Goal: Communication & Community: Answer question/provide support

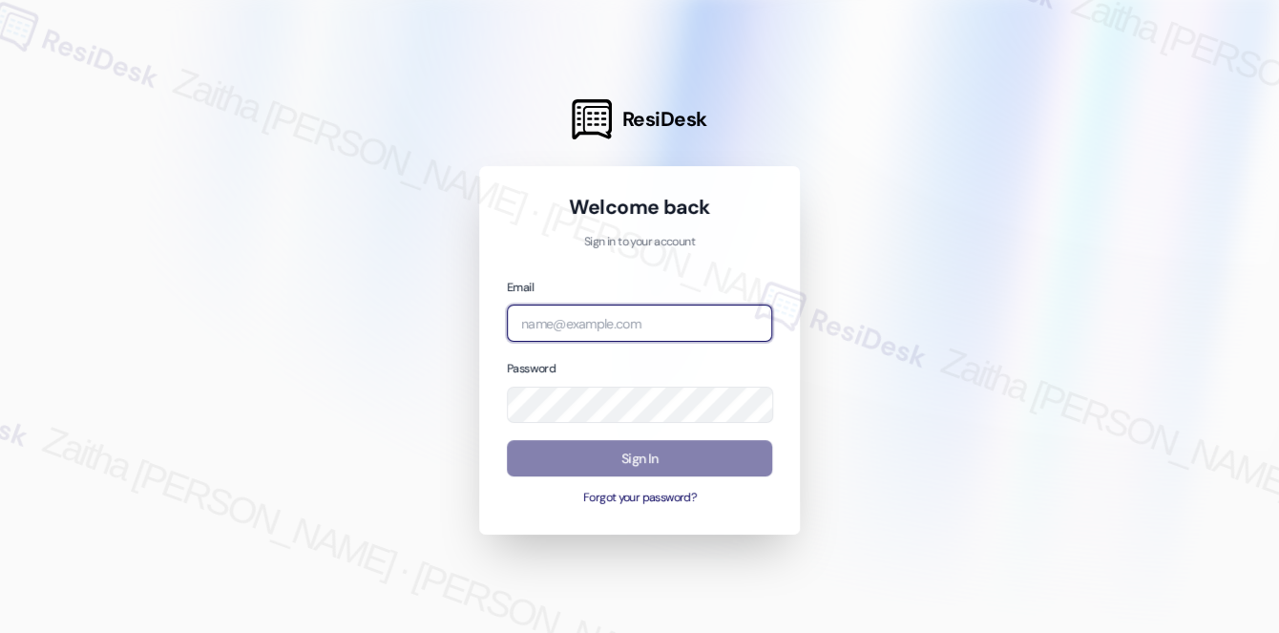
click at [588, 331] on input "email" at bounding box center [639, 322] width 265 height 37
type input "automated-surveys-grant_main-zaitha.mae.[PERSON_NAME]@grant_[DOMAIN_NAME]"
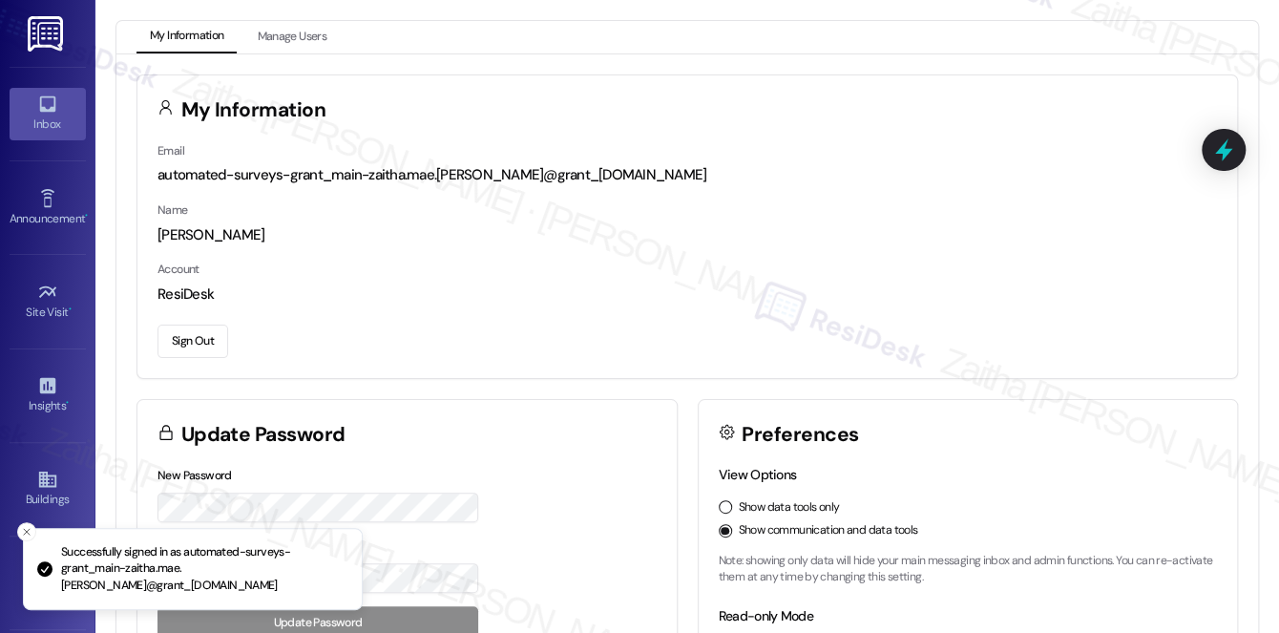
click at [65, 133] on div "Inbox" at bounding box center [47, 123] width 95 height 19
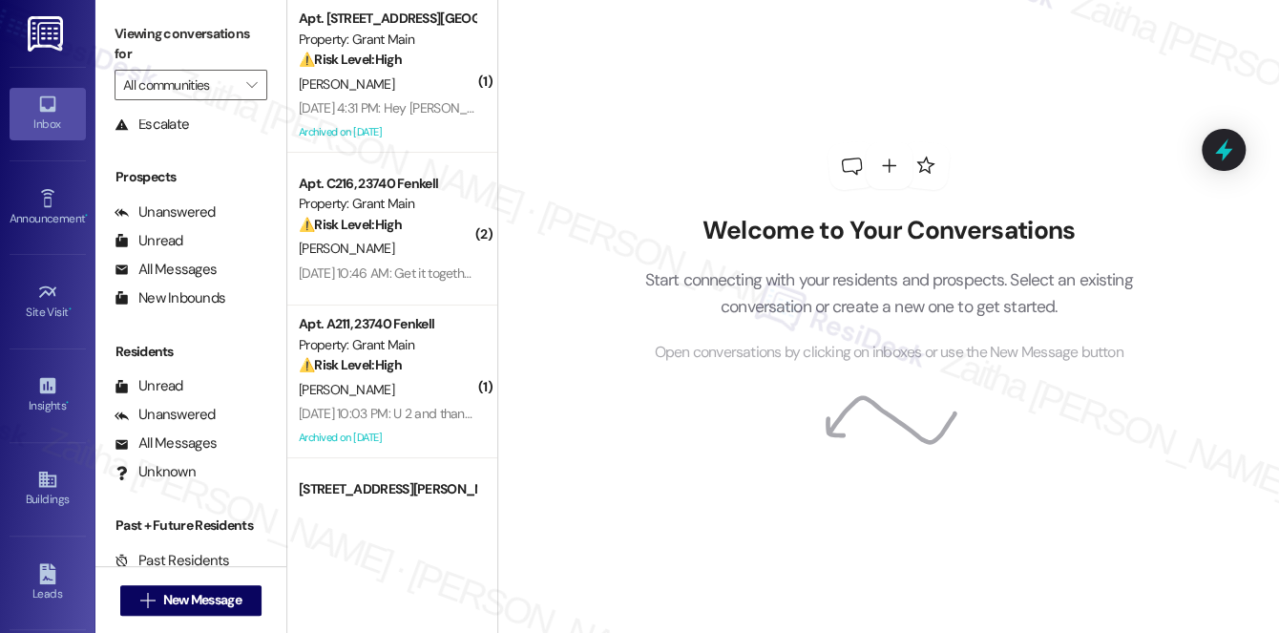
scroll to position [227, 0]
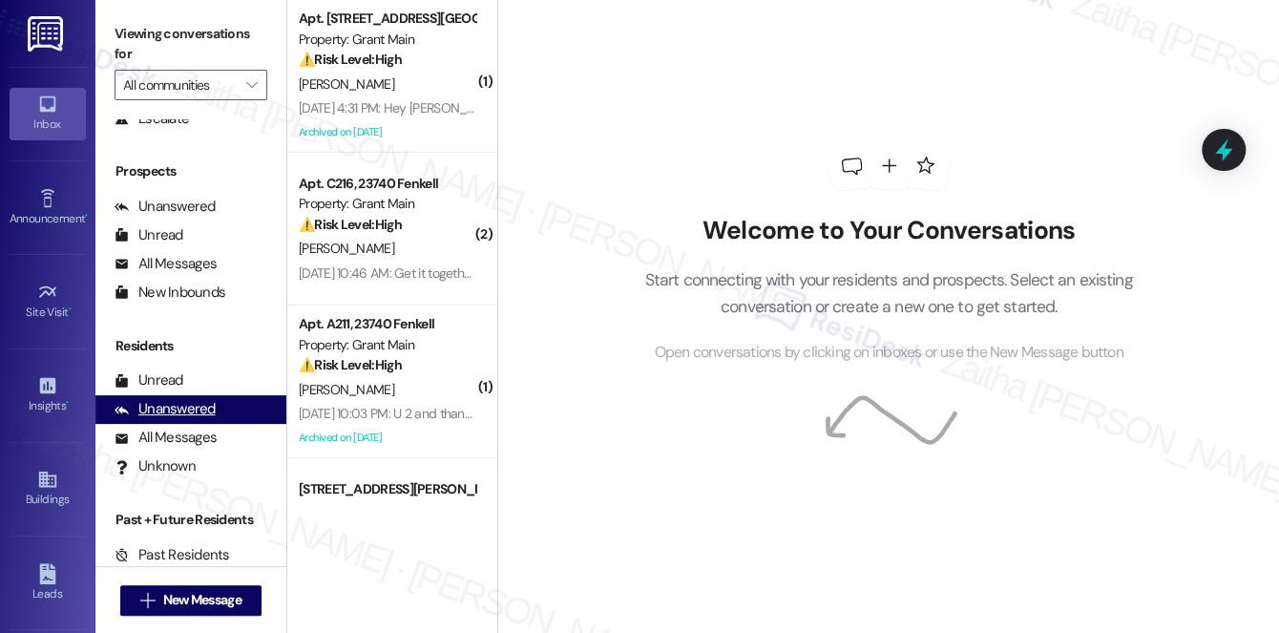
click at [173, 407] on div "Unanswered" at bounding box center [164, 409] width 101 height 20
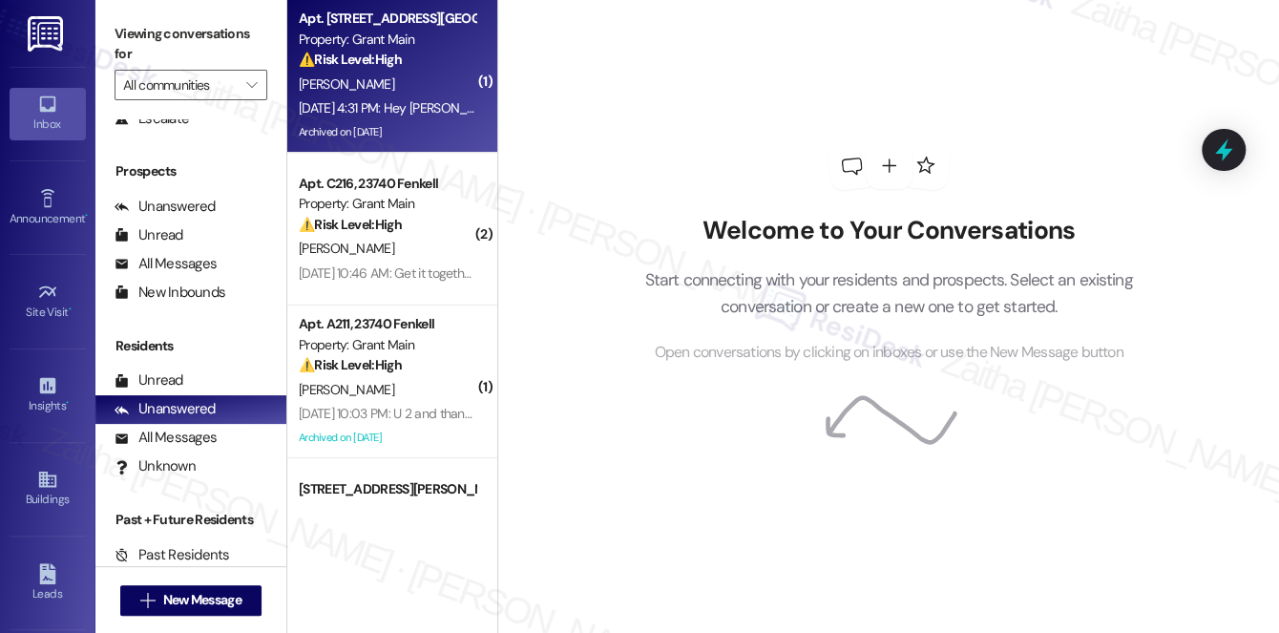
click at [374, 103] on div "[DATE] 4:31 PM: Hey [PERSON_NAME] sorry to interrupt your [DATE] but I was info…" at bounding box center [707, 107] width 817 height 17
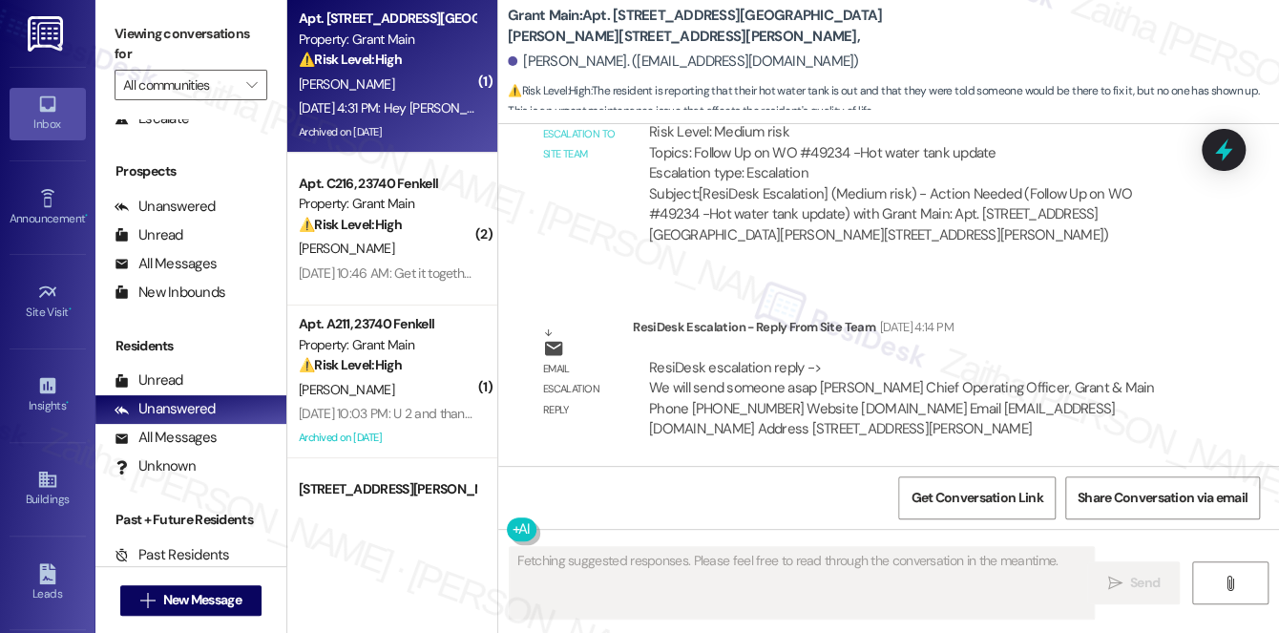
scroll to position [22993, 0]
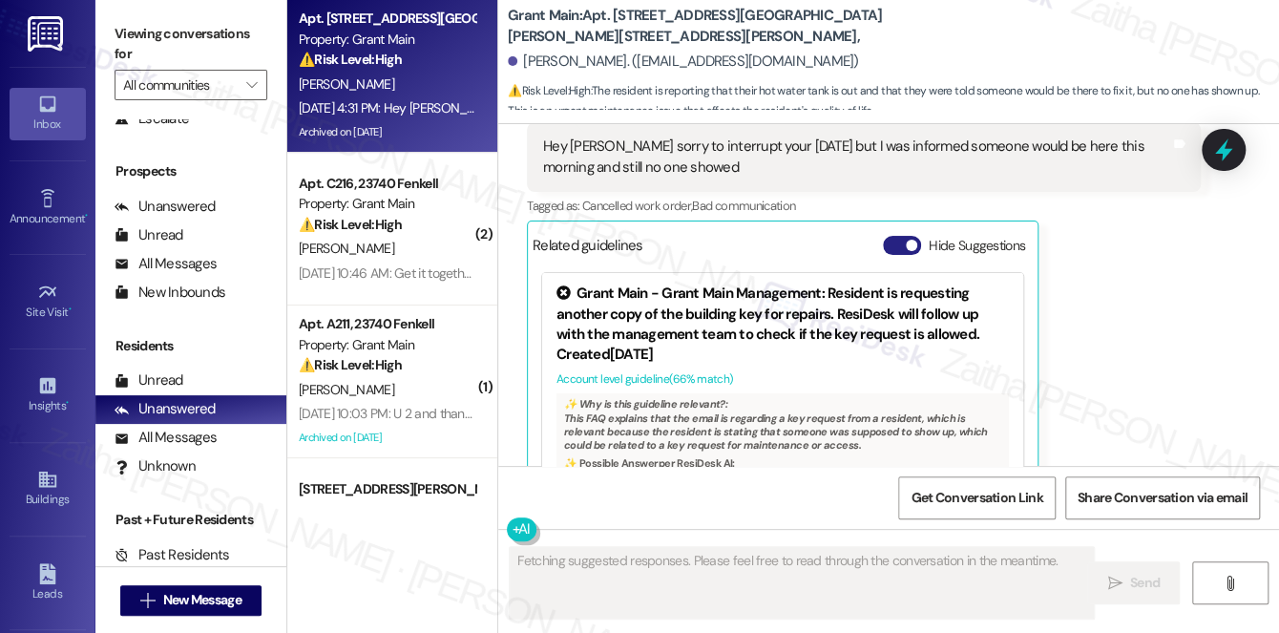
click at [890, 236] on button "Hide Suggestions" at bounding box center [902, 245] width 38 height 19
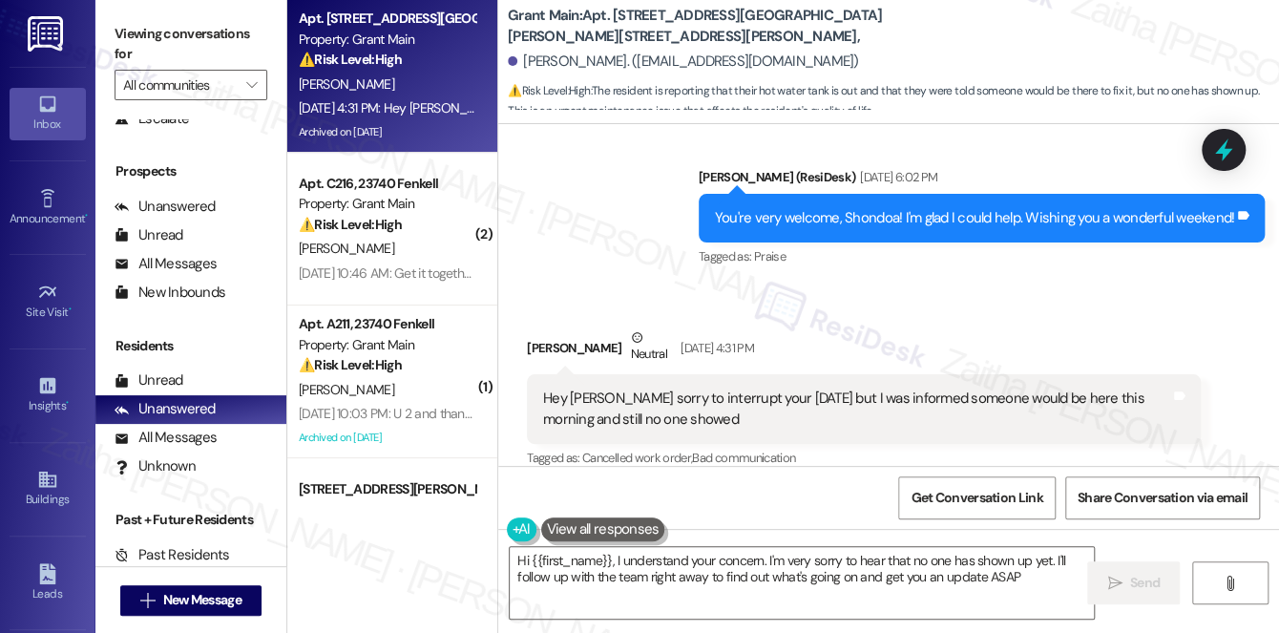
type textarea "Hi {{first_name}}, I understand your concern. I'm very sorry to hear that no on…"
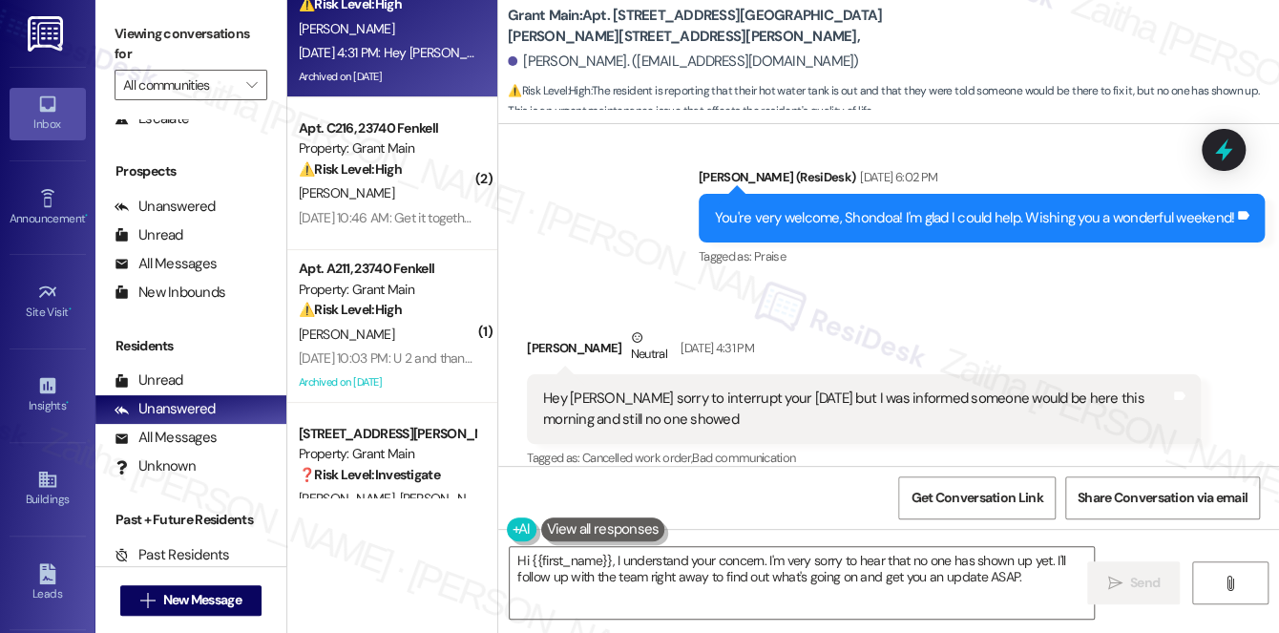
scroll to position [114, 0]
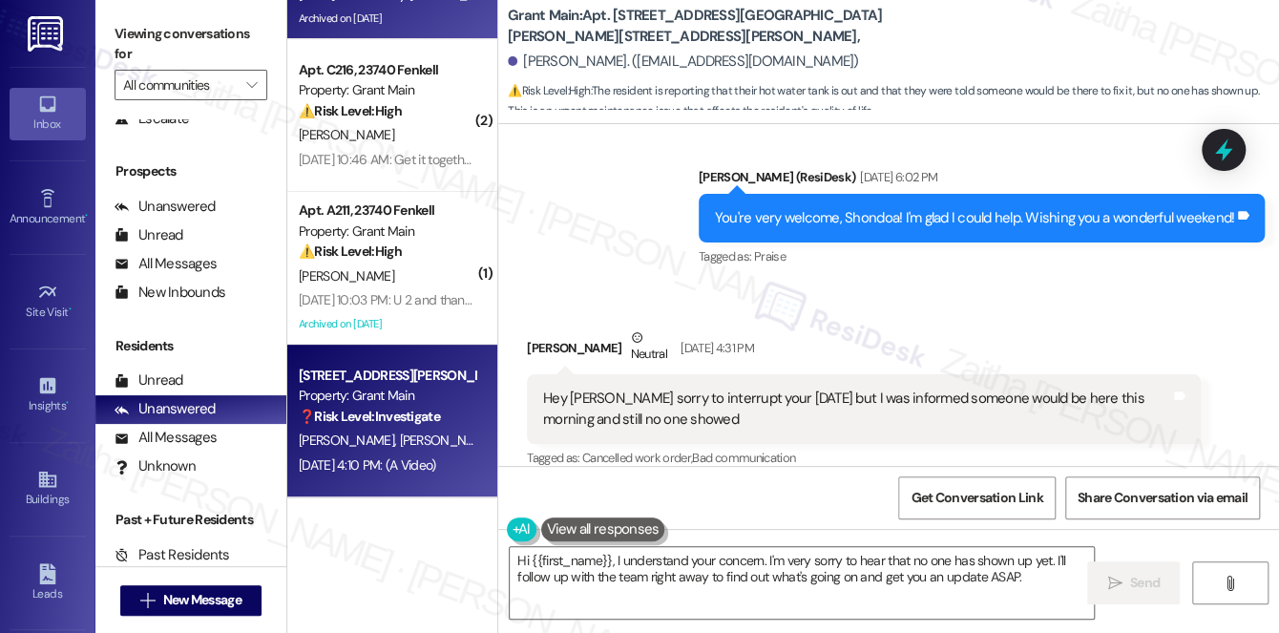
click at [430, 418] on strong "❓ Risk Level: Investigate" at bounding box center [369, 415] width 141 height 17
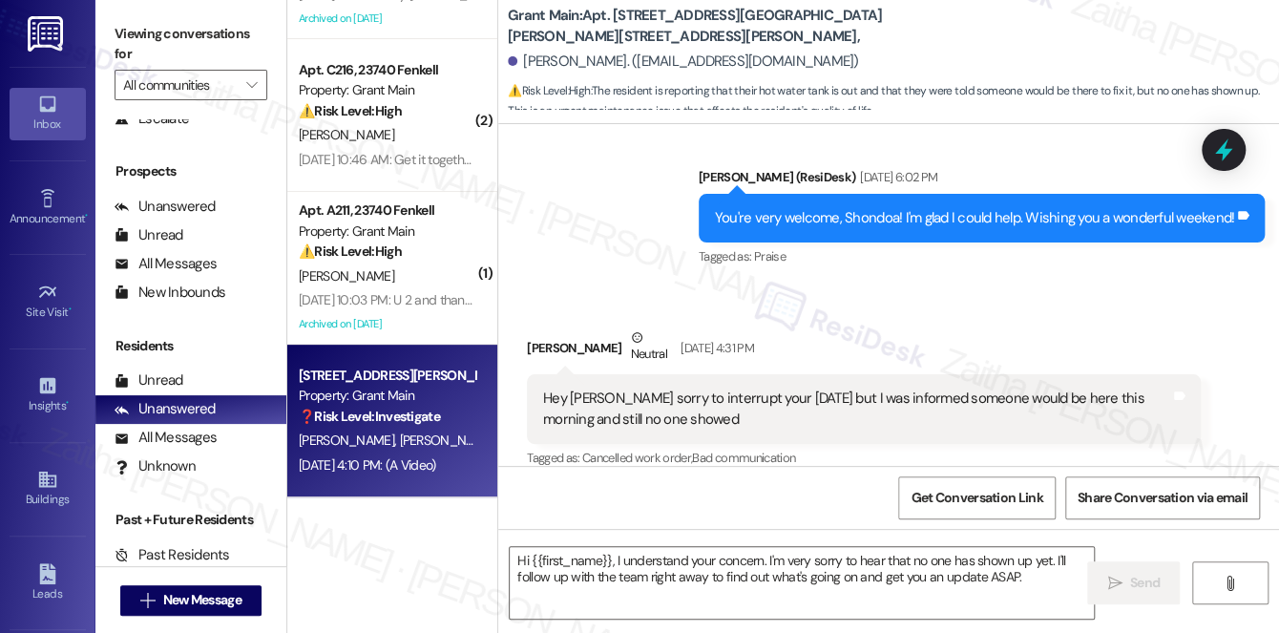
type textarea "Fetching suggested responses. Please feel free to read through the conversation…"
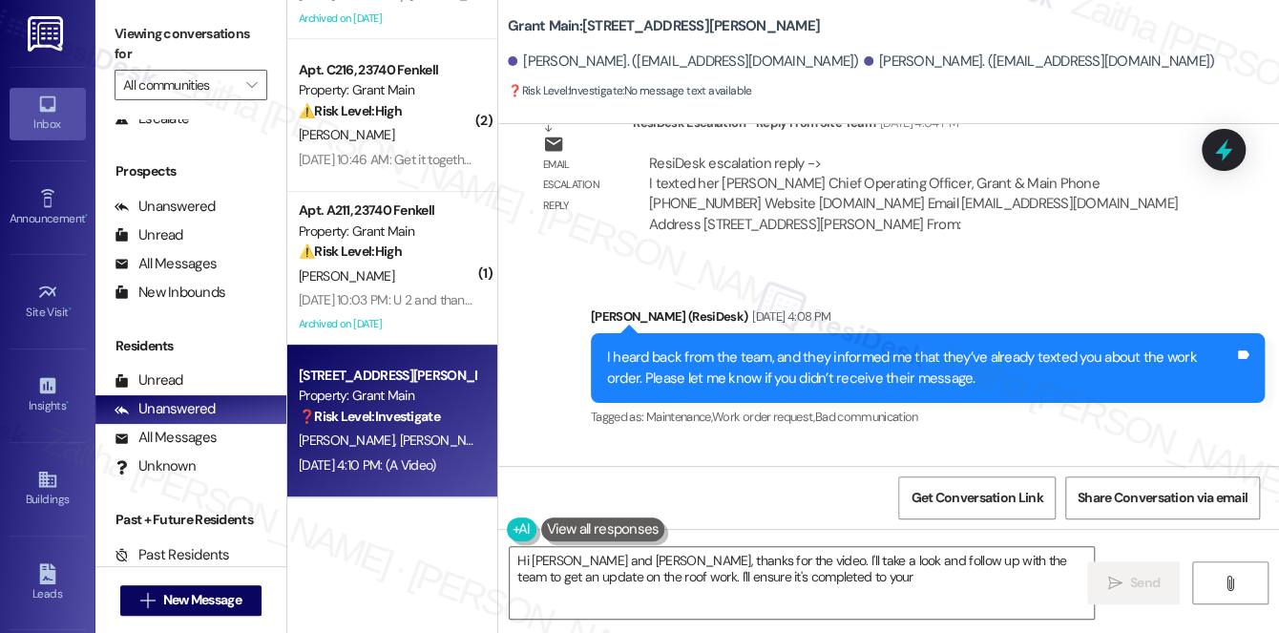
scroll to position [5755, 0]
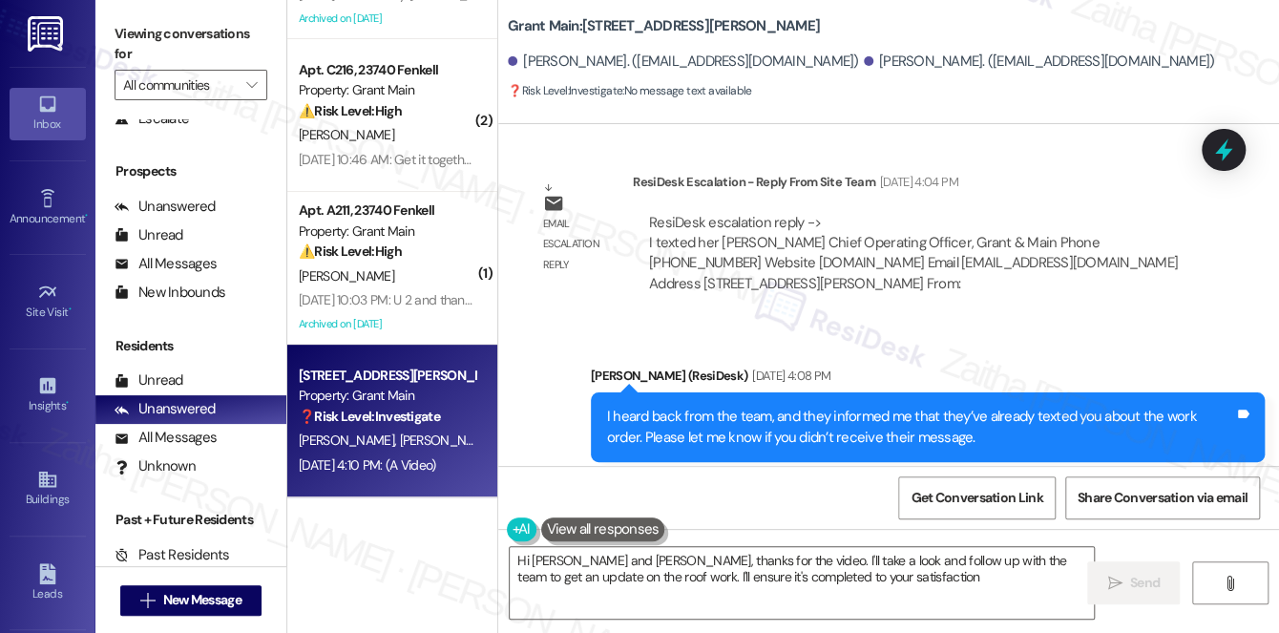
type textarea "Hi [PERSON_NAME] and [PERSON_NAME], thanks for the video. I'll take a look and …"
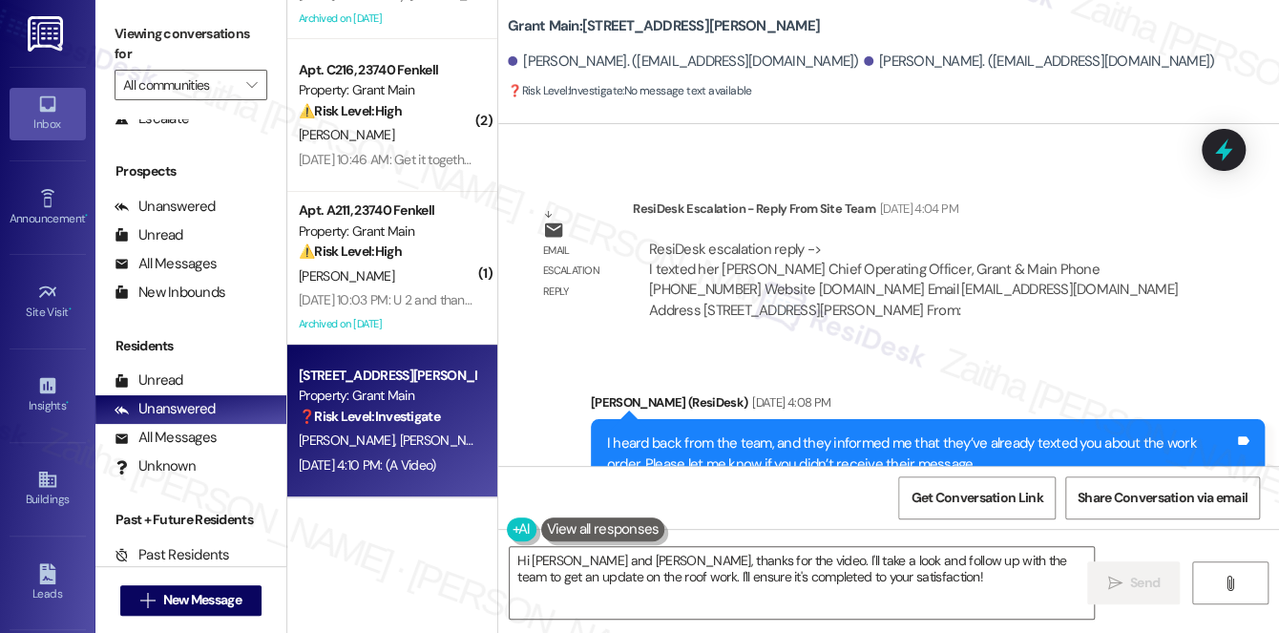
drag, startPoint x: 345, startPoint y: 479, endPoint x: 165, endPoint y: 489, distance: 180.6
drag, startPoint x: 165, startPoint y: 489, endPoint x: 1096, endPoint y: 159, distance: 988.0
click at [1096, 159] on div "Lease started [DATE] 8:00 PM Survey, sent via SMS Residesk Automated Survey [DA…" at bounding box center [888, 295] width 780 height 342
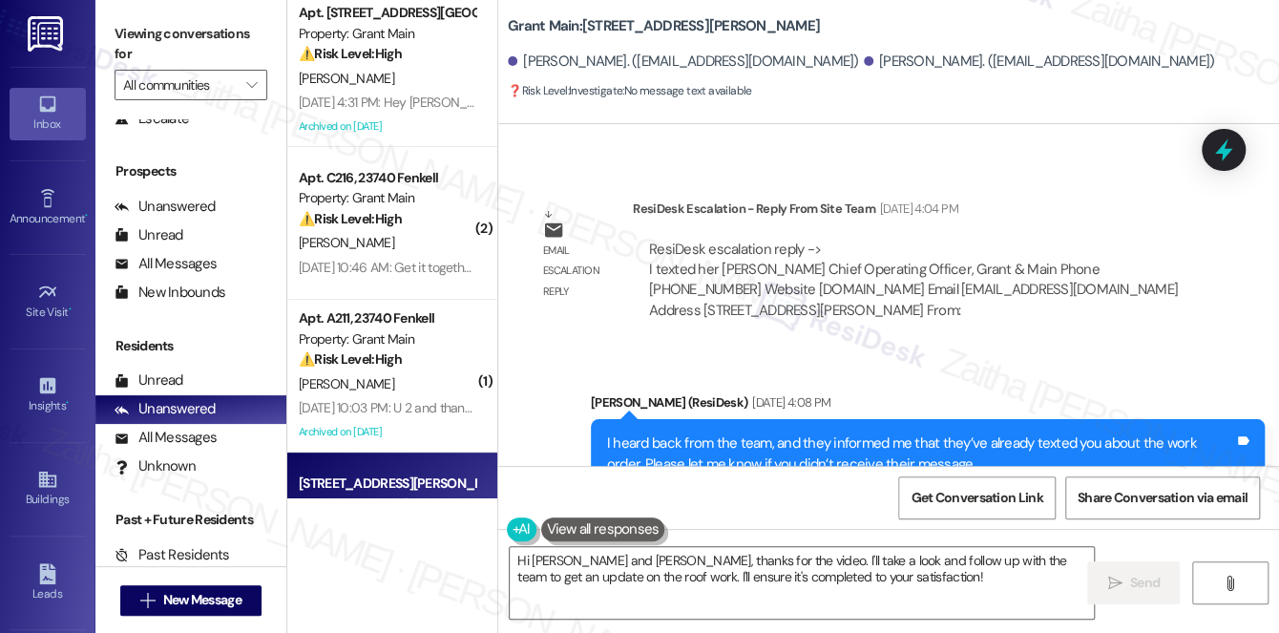
scroll to position [0, 0]
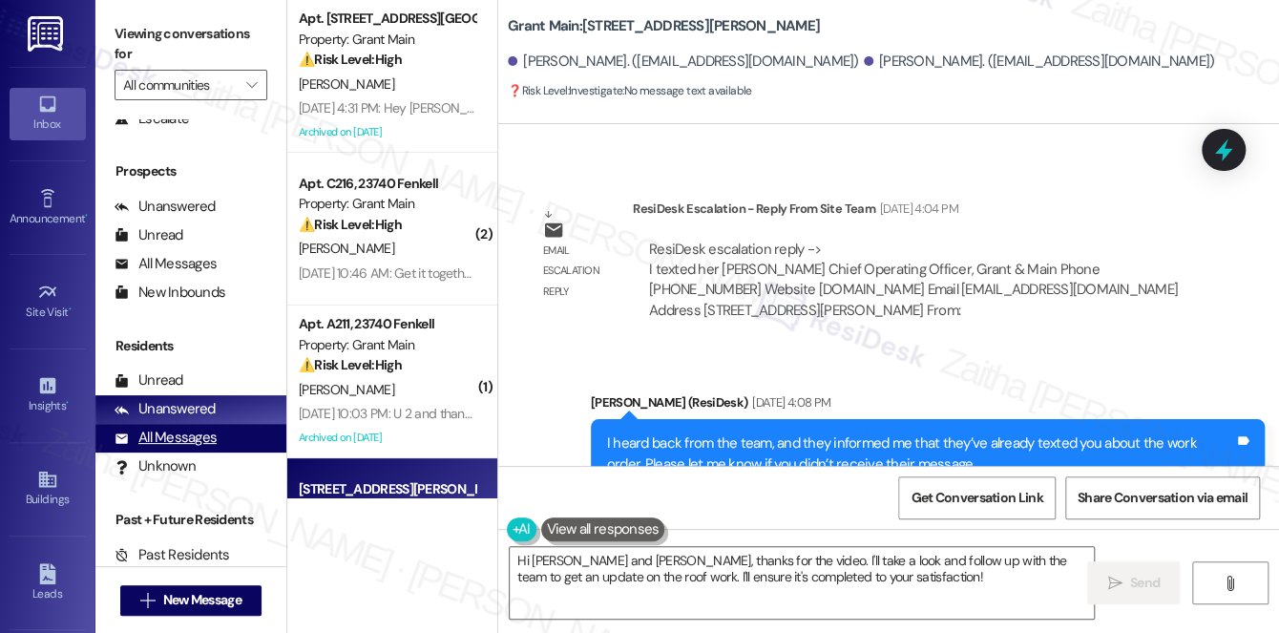
click at [182, 435] on div "All Messages" at bounding box center [165, 437] width 102 height 20
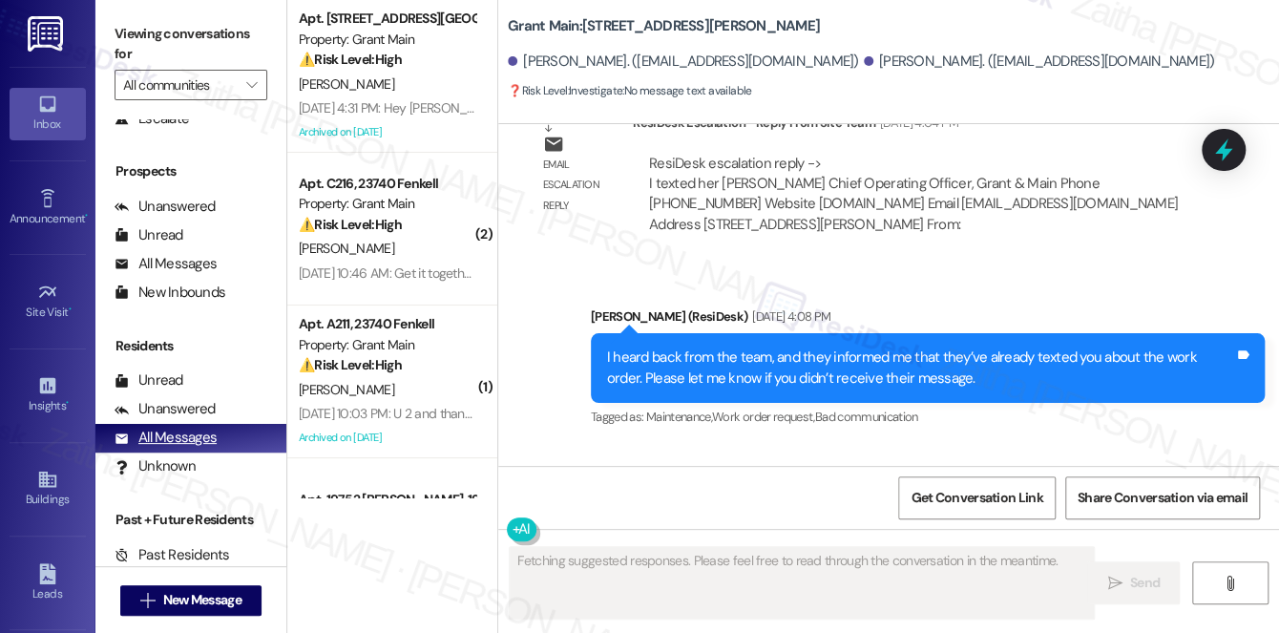
scroll to position [6188, 0]
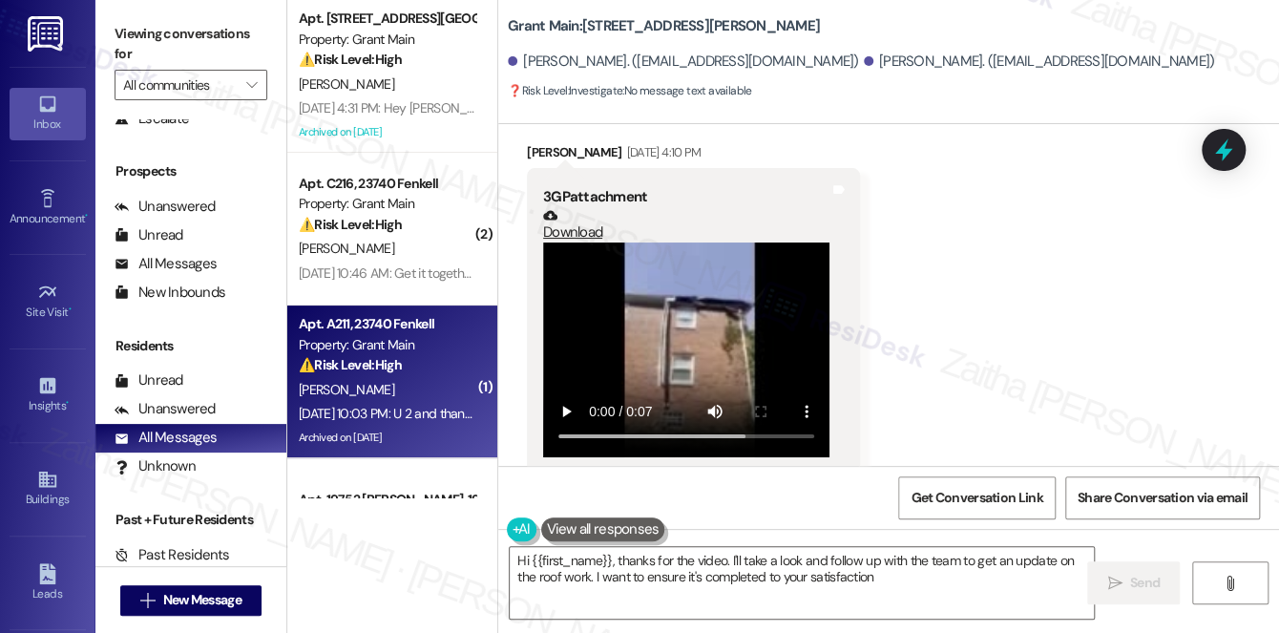
type textarea "Hi {{first_name}}, thanks for the video. I'll take a look and follow up with th…"
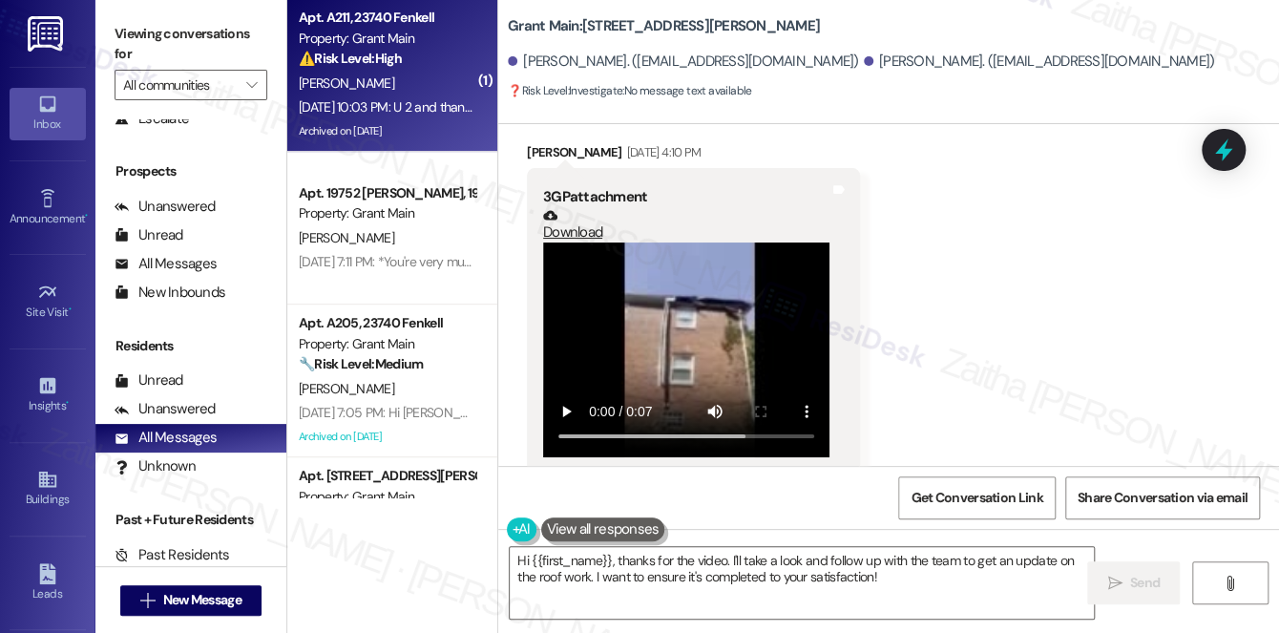
scroll to position [346, 0]
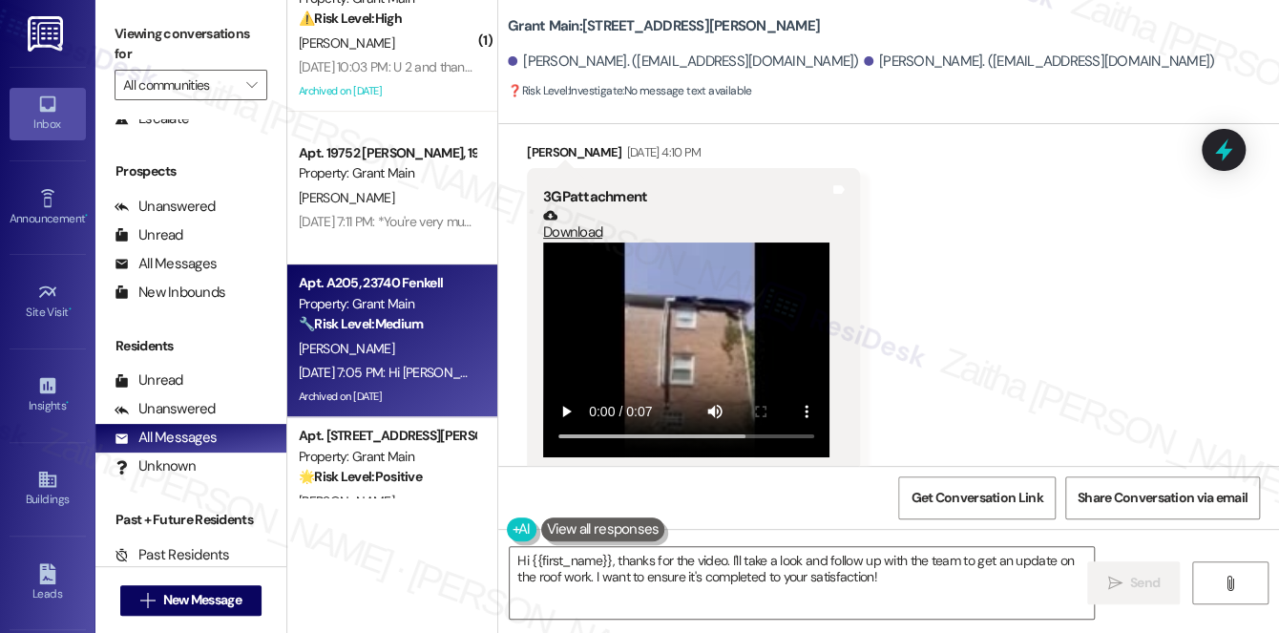
click at [437, 350] on div "[PERSON_NAME]" at bounding box center [387, 349] width 180 height 24
type textarea "Fetching suggested responses. Please feel free to read through the conversation…"
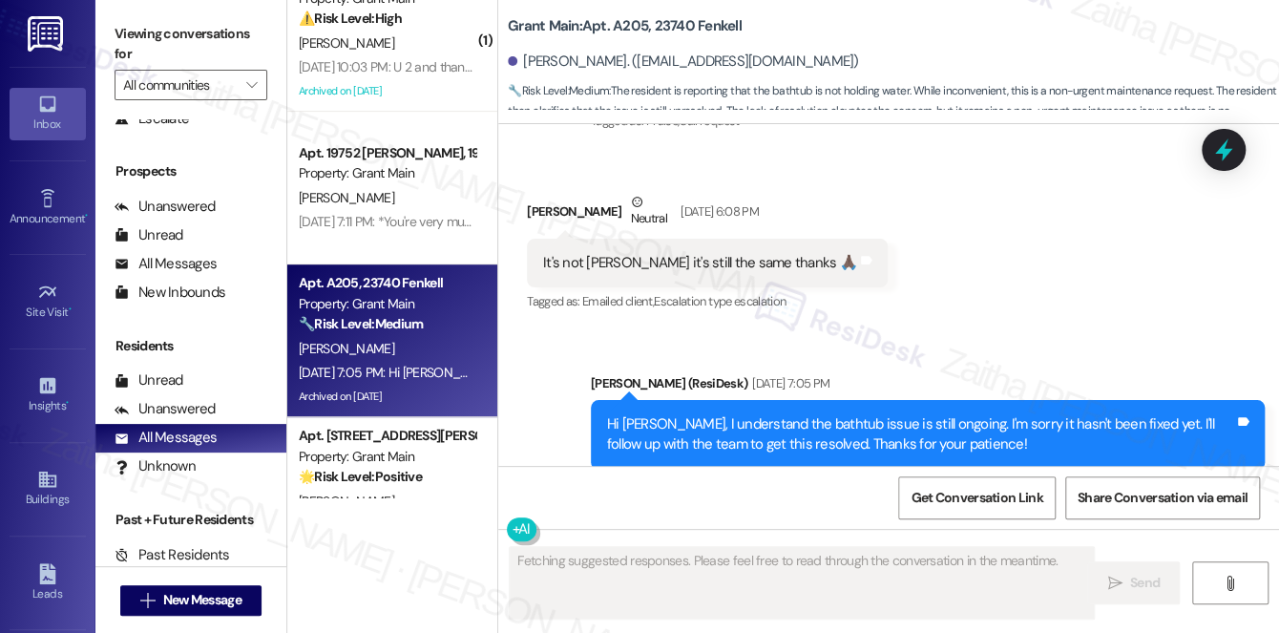
scroll to position [11660, 0]
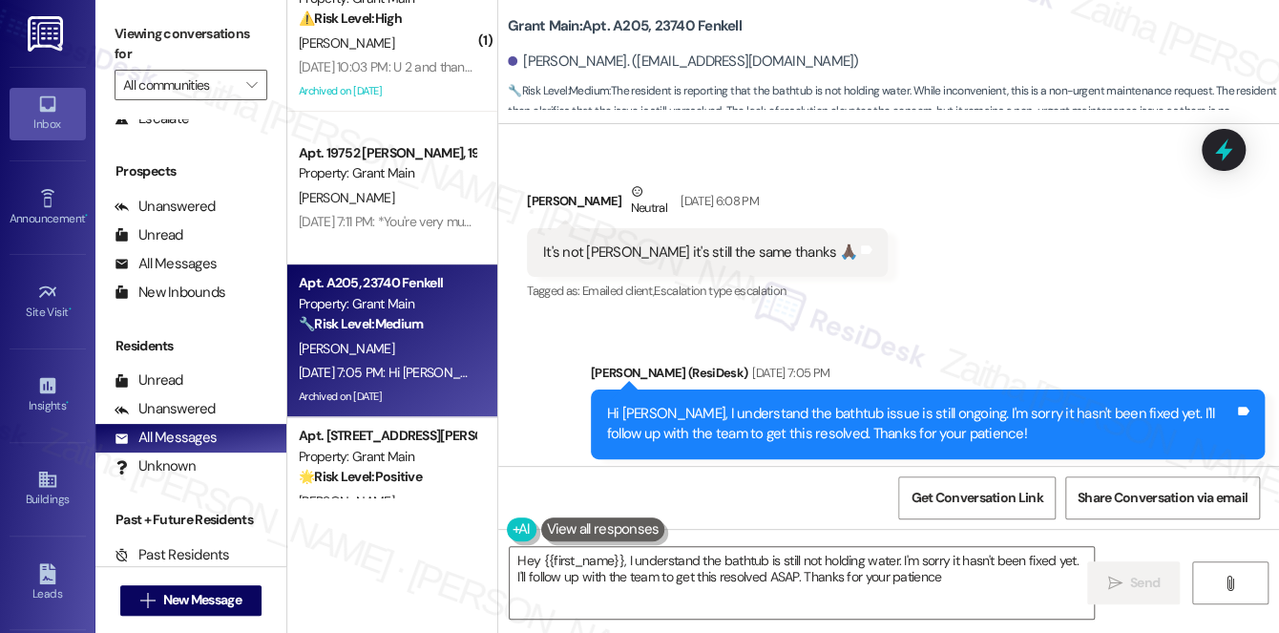
type textarea "Hey {{first_name}}, I understand the bathtub is still not holding water. I'm so…"
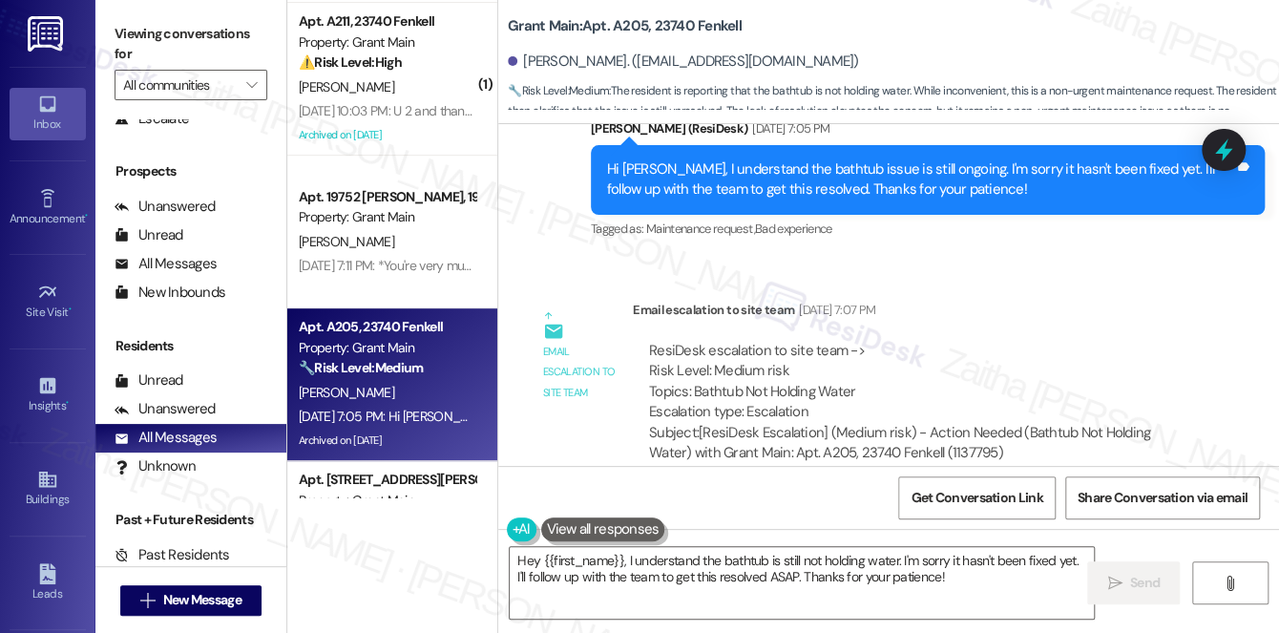
scroll to position [260, 0]
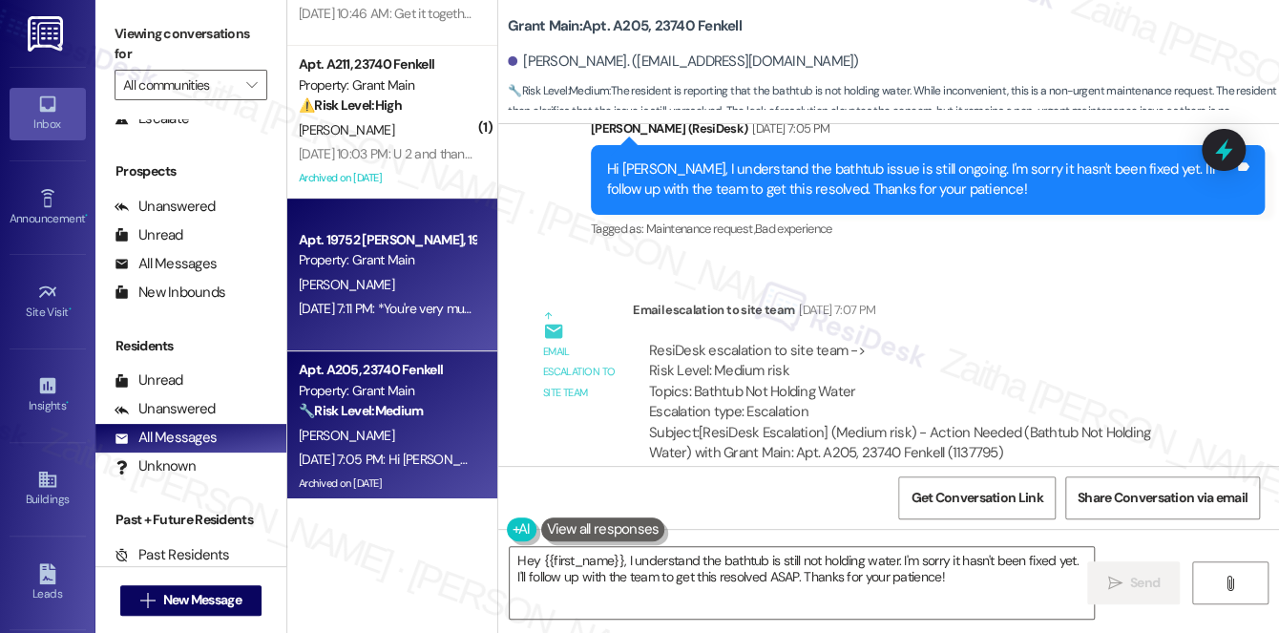
click at [404, 287] on div "[PERSON_NAME]" at bounding box center [387, 285] width 180 height 24
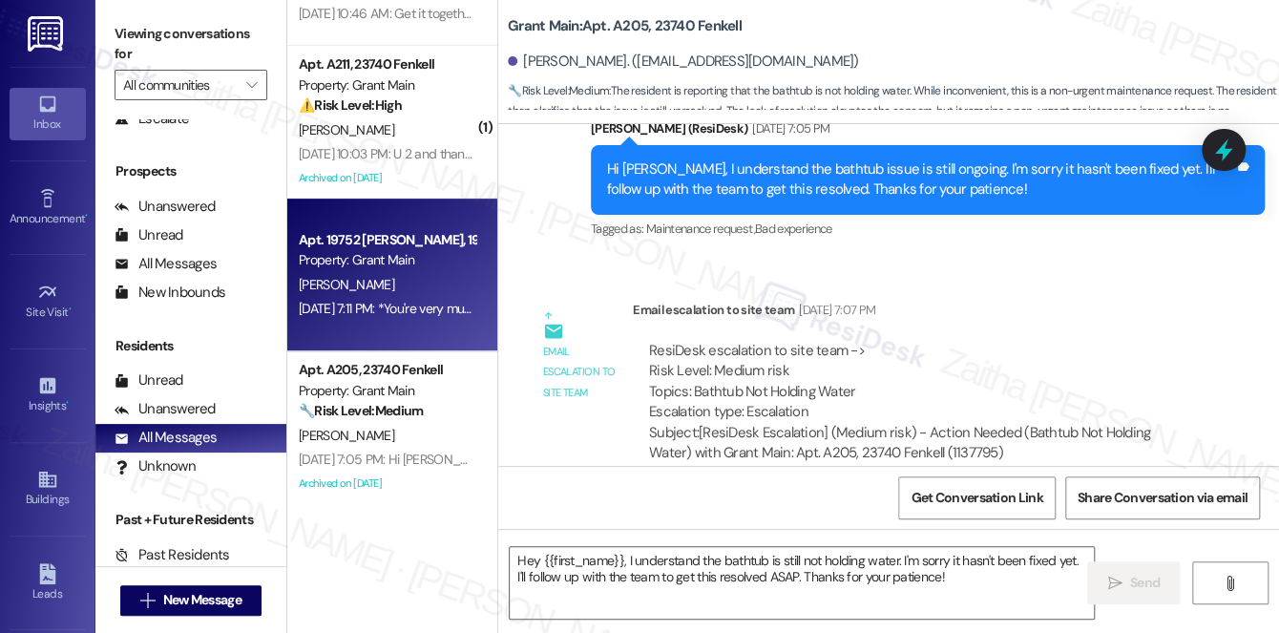
type textarea "Fetching suggested responses. Please feel free to read through the conversation…"
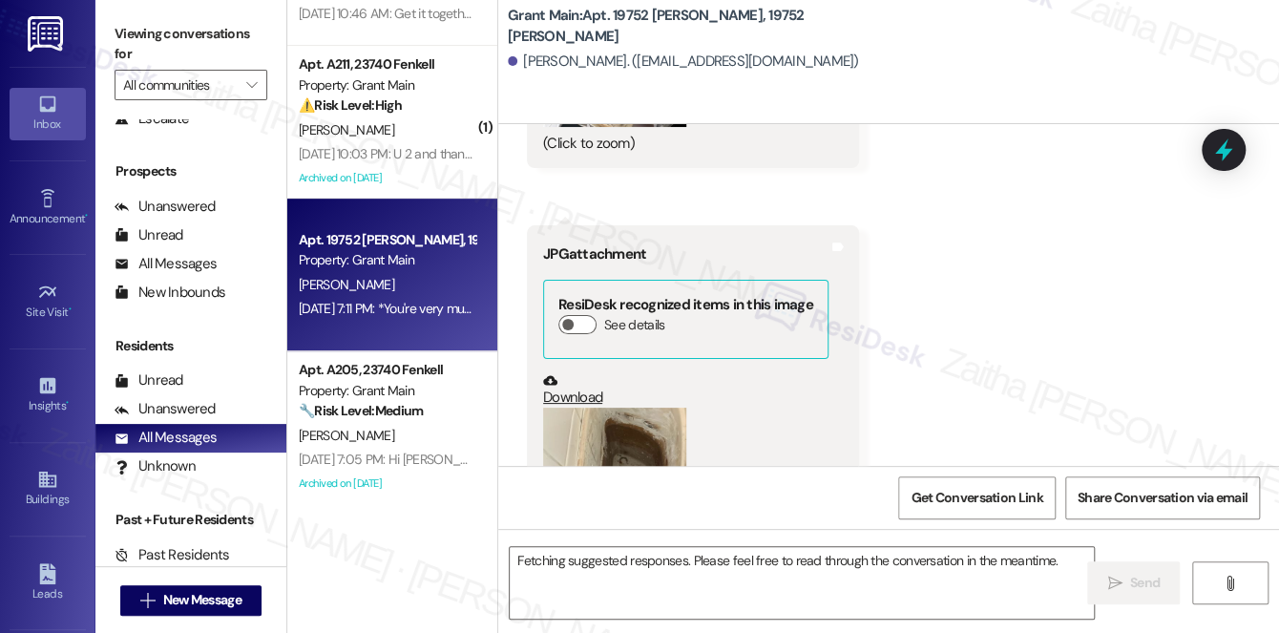
scroll to position [5093, 0]
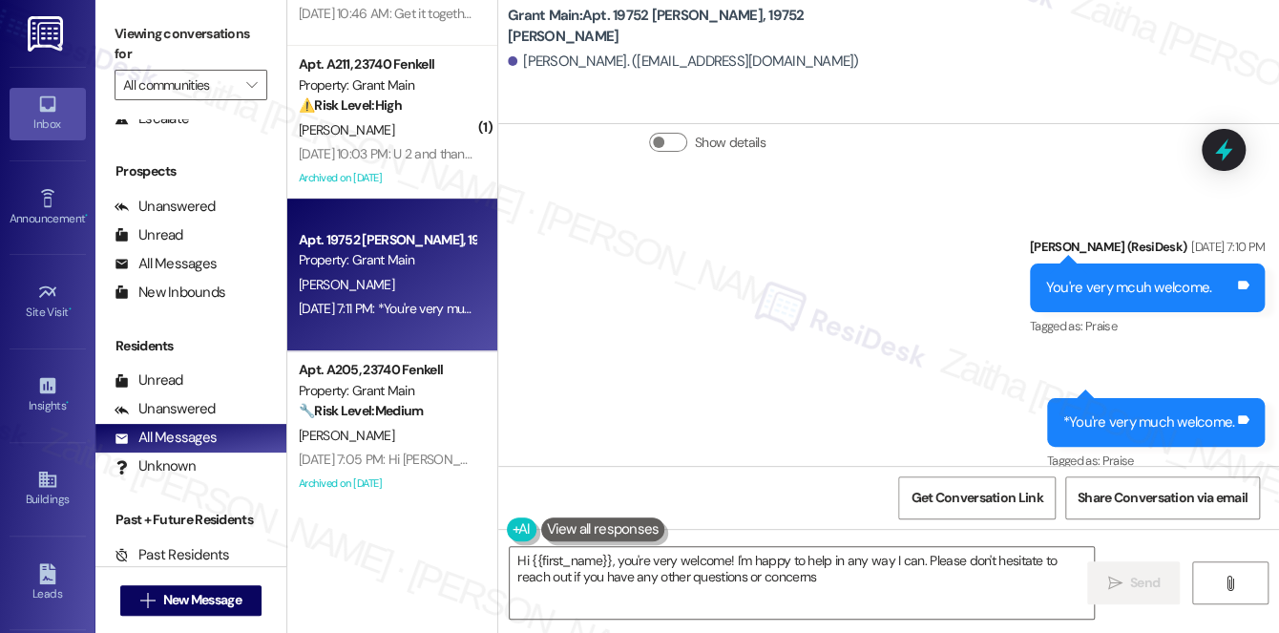
type textarea "Hi {{first_name}}, you're very welcome! I'm happy to help in any way I can. Ple…"
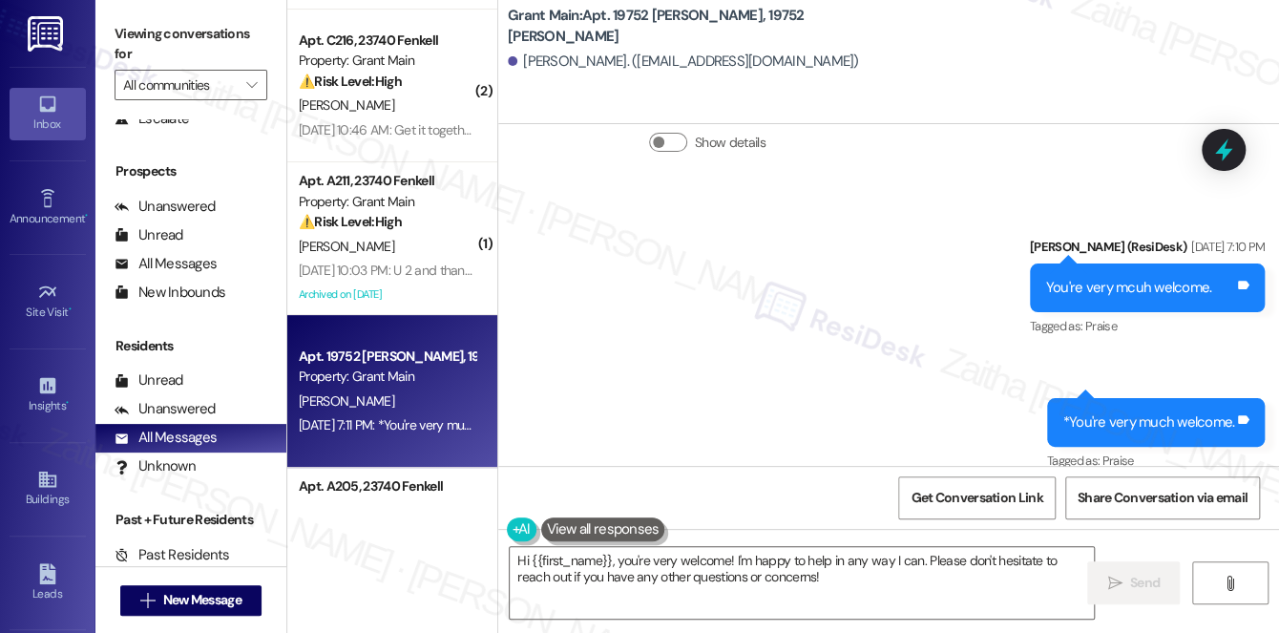
scroll to position [0, 0]
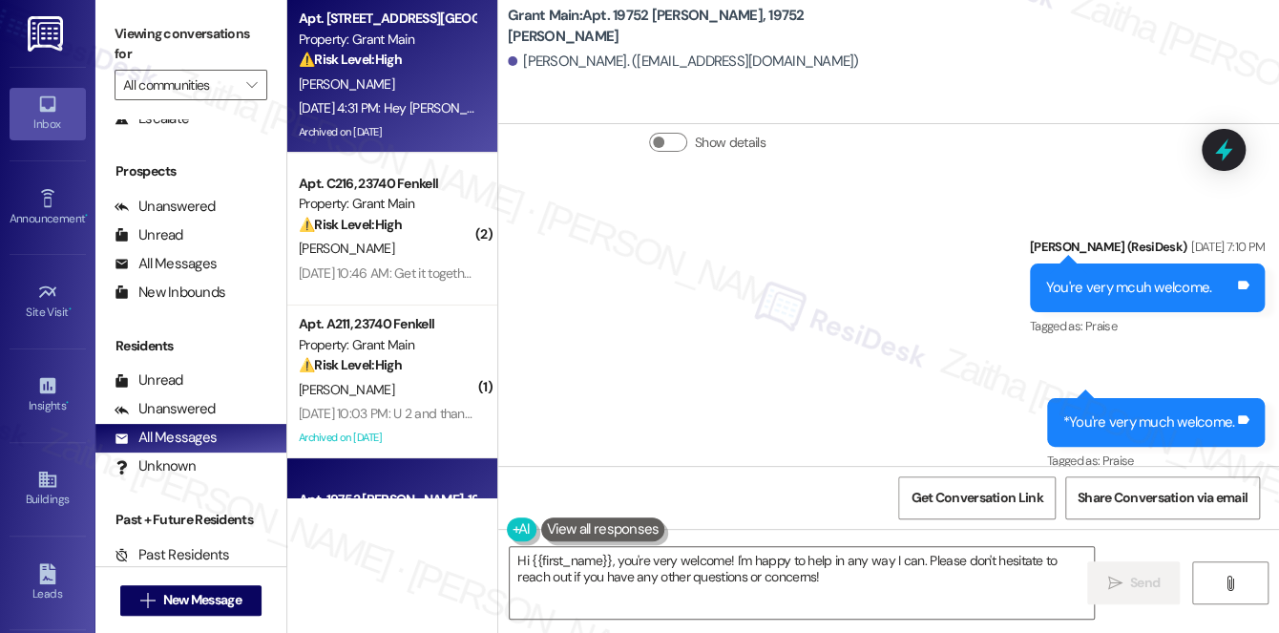
click at [448, 74] on div "[PERSON_NAME]" at bounding box center [387, 85] width 180 height 24
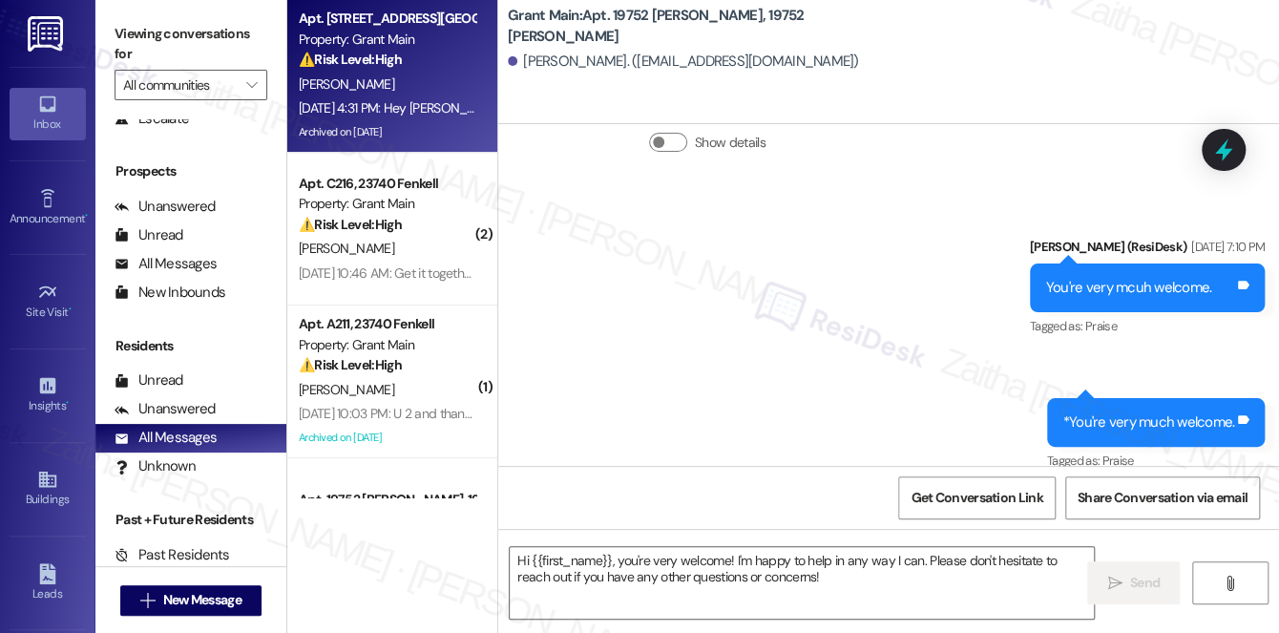
type textarea "Fetching suggested responses. Please feel free to read through the conversation…"
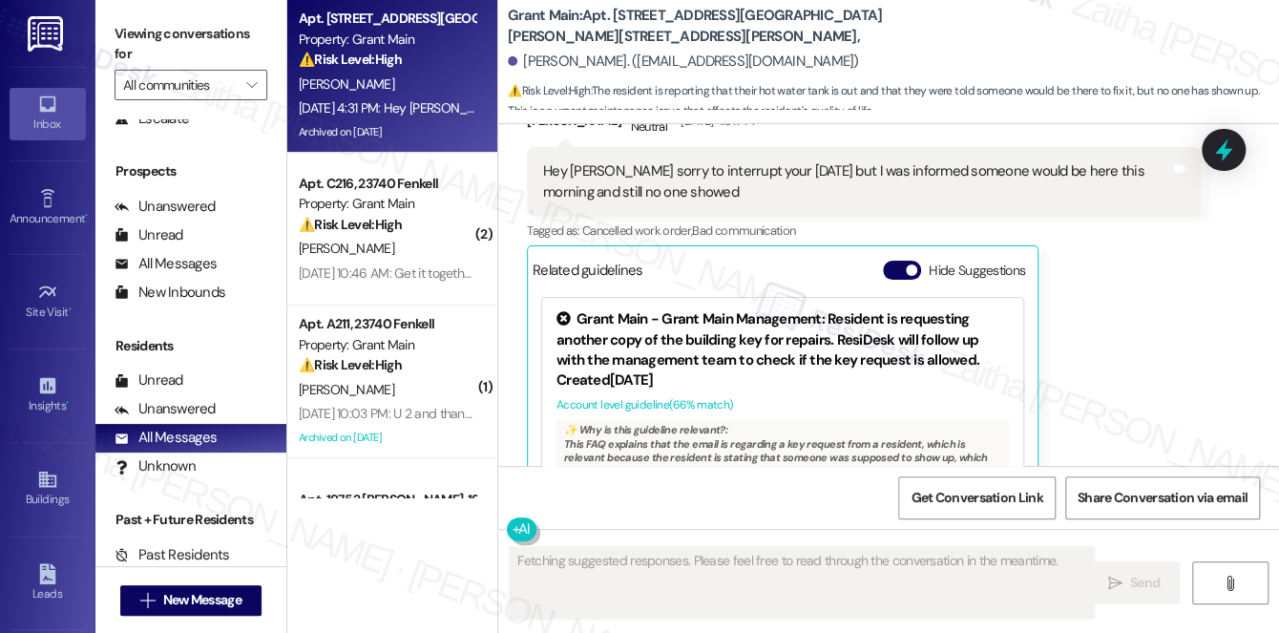
scroll to position [22993, 0]
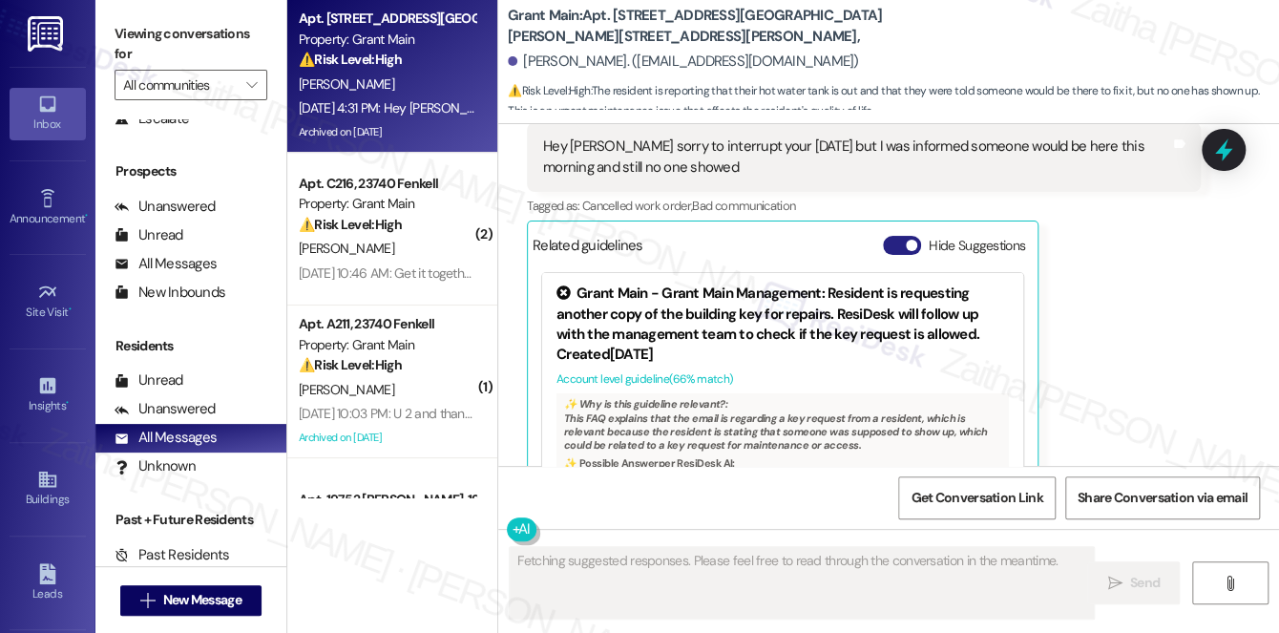
click at [887, 236] on button "Hide Suggestions" at bounding box center [902, 245] width 38 height 19
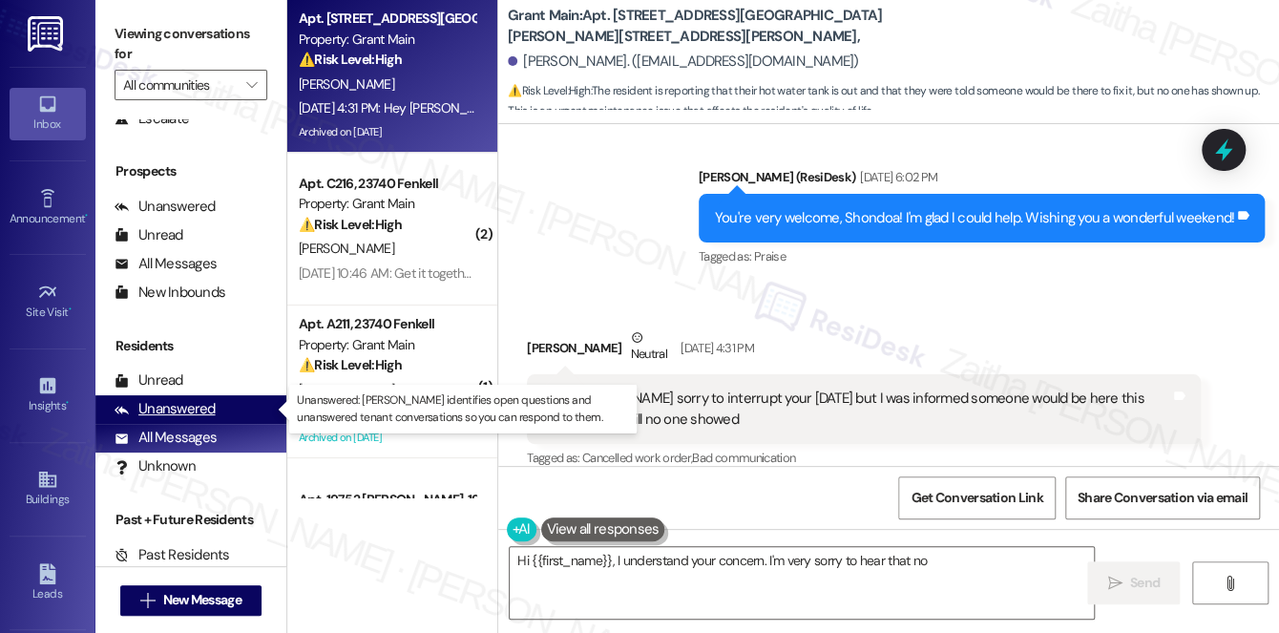
click at [164, 412] on div "Unanswered" at bounding box center [164, 409] width 101 height 20
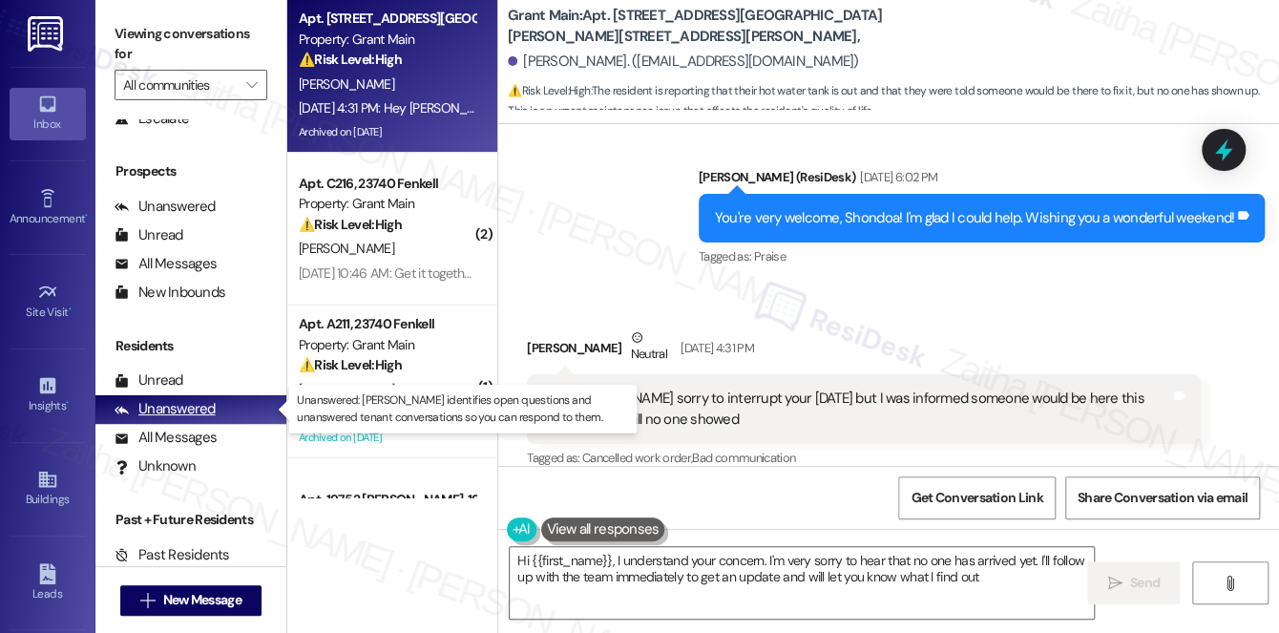
type textarea "Hi {{first_name}}, I understand your concern. I'm very sorry to hear that no on…"
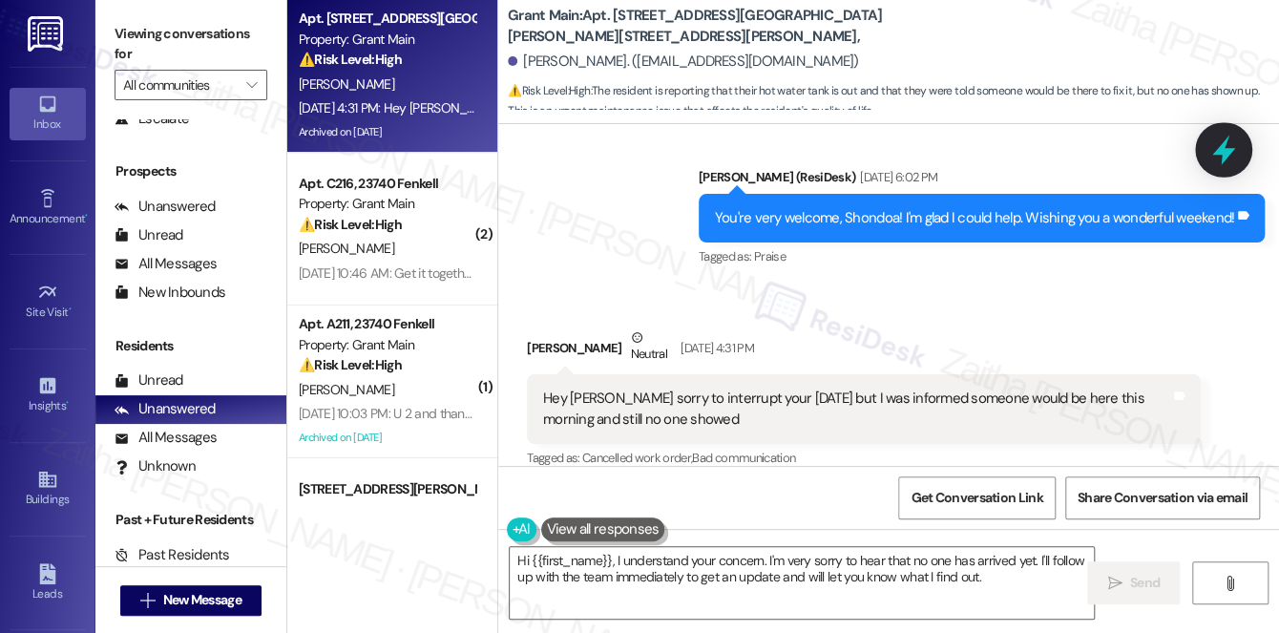
click at [1234, 148] on icon at bounding box center [1223, 150] width 32 height 32
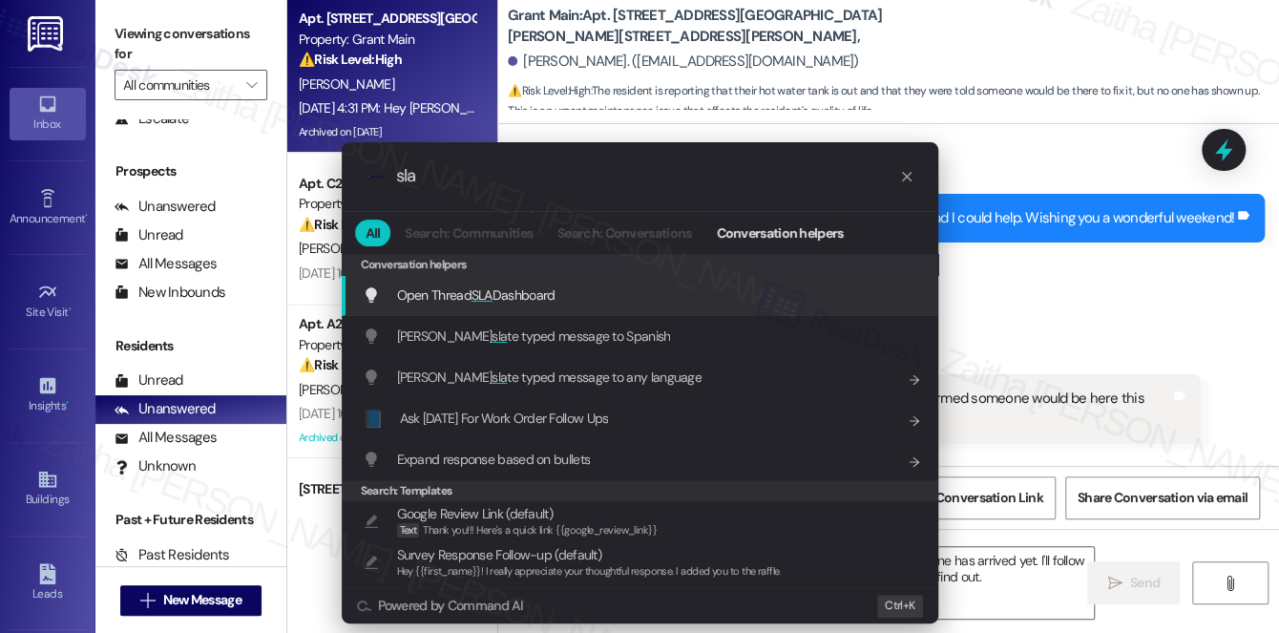
type input "sla"
click at [531, 302] on span "Open Thread SLA Dashboard" at bounding box center [476, 294] width 158 height 21
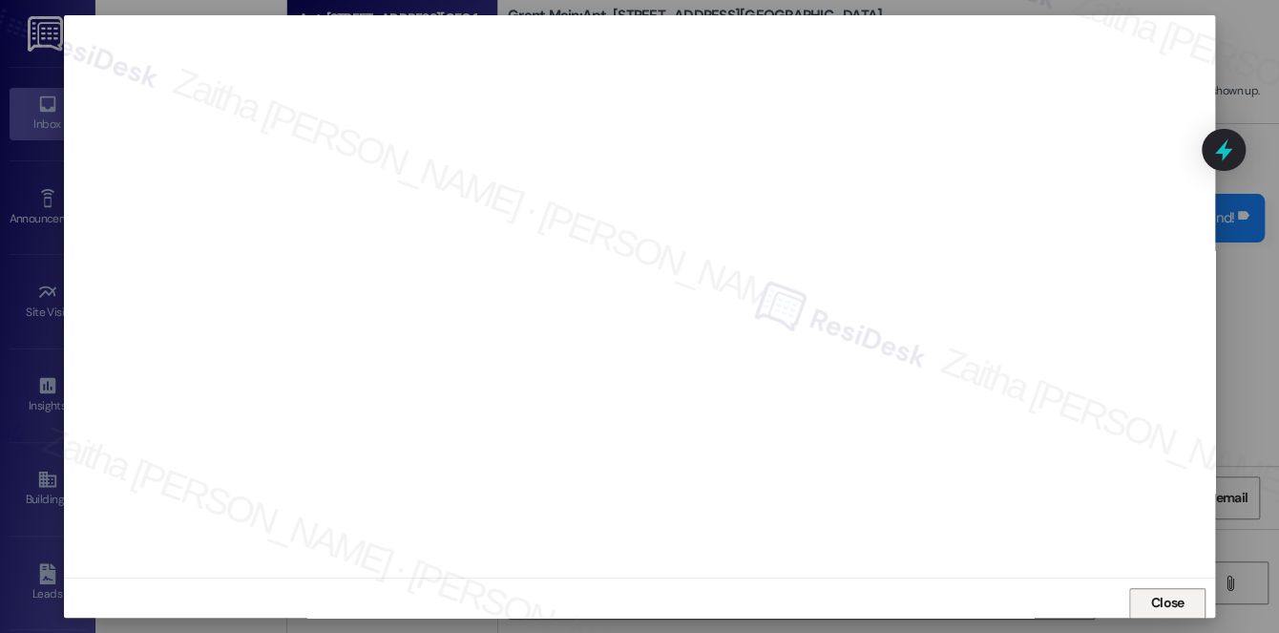
click at [1160, 607] on span "Close" at bounding box center [1167, 603] width 33 height 20
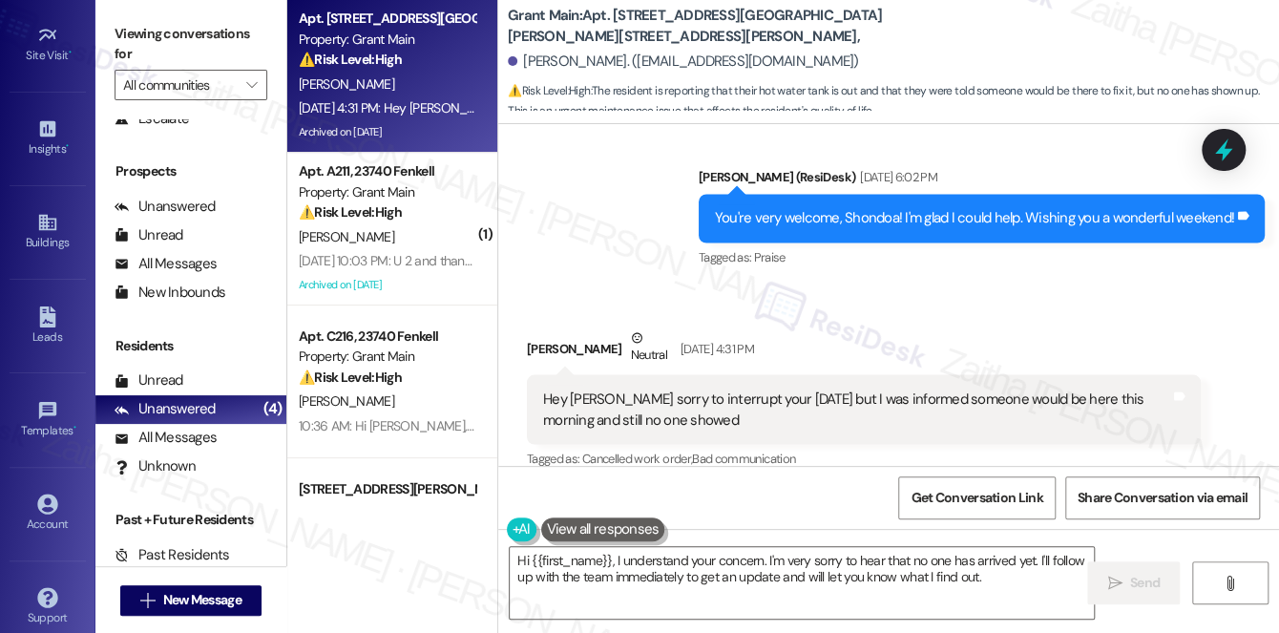
scroll to position [270, 0]
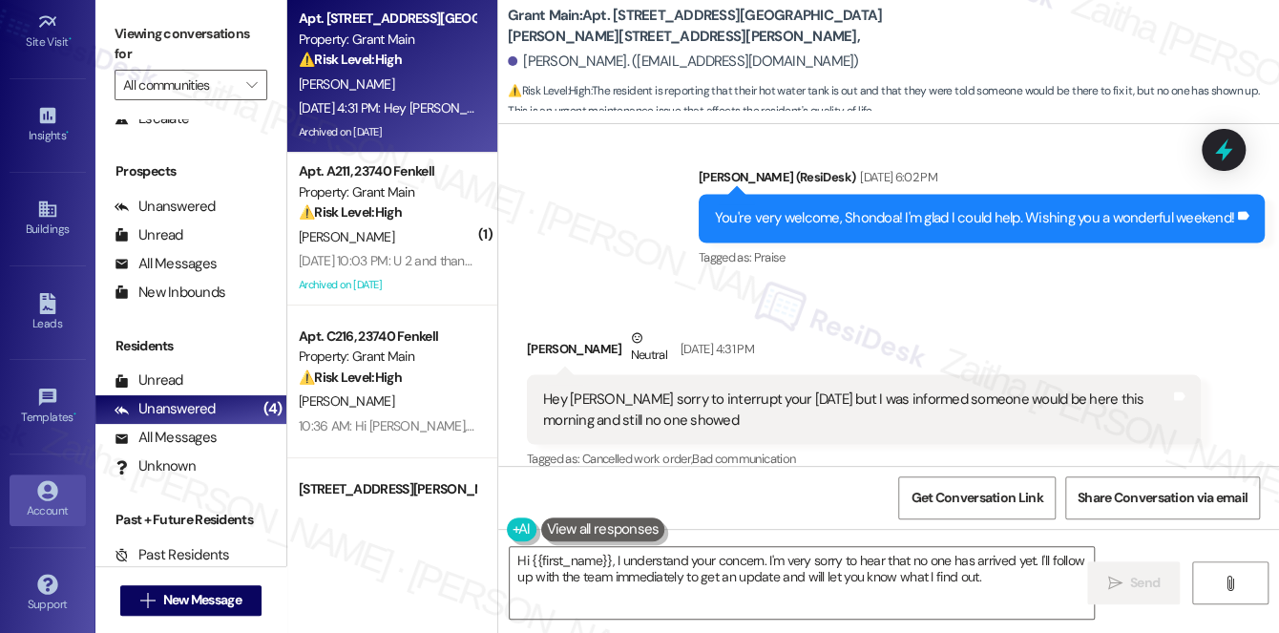
click at [36, 517] on link "Account" at bounding box center [48, 500] width 76 height 52
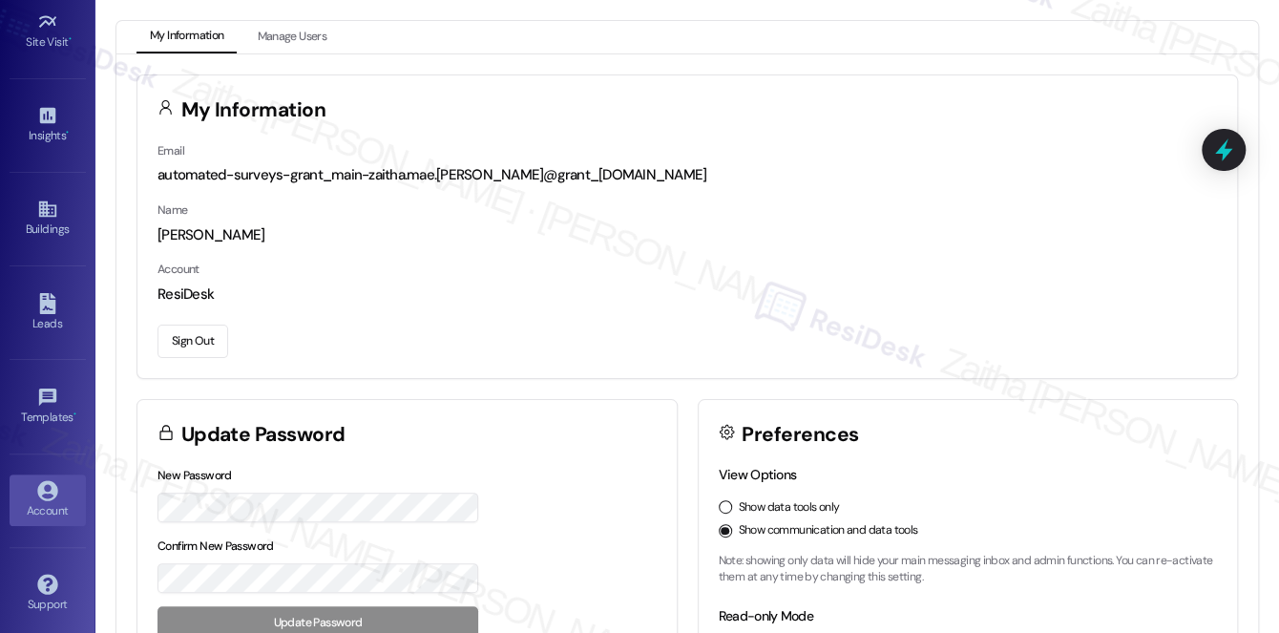
click at [190, 343] on button "Sign Out" at bounding box center [192, 340] width 71 height 33
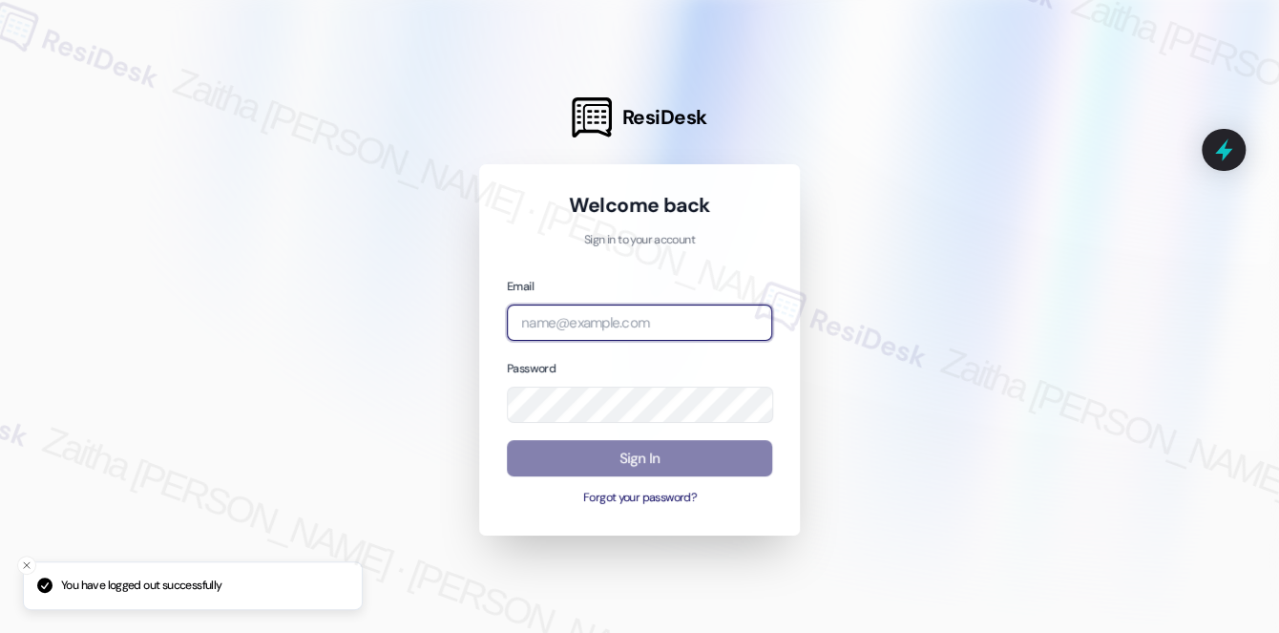
click at [585, 326] on input "email" at bounding box center [639, 322] width 265 height 37
type input "automated-surveys-a_c_lewis-zaitha.mae.[PERSON_NAME]@a_c_[DOMAIN_NAME]"
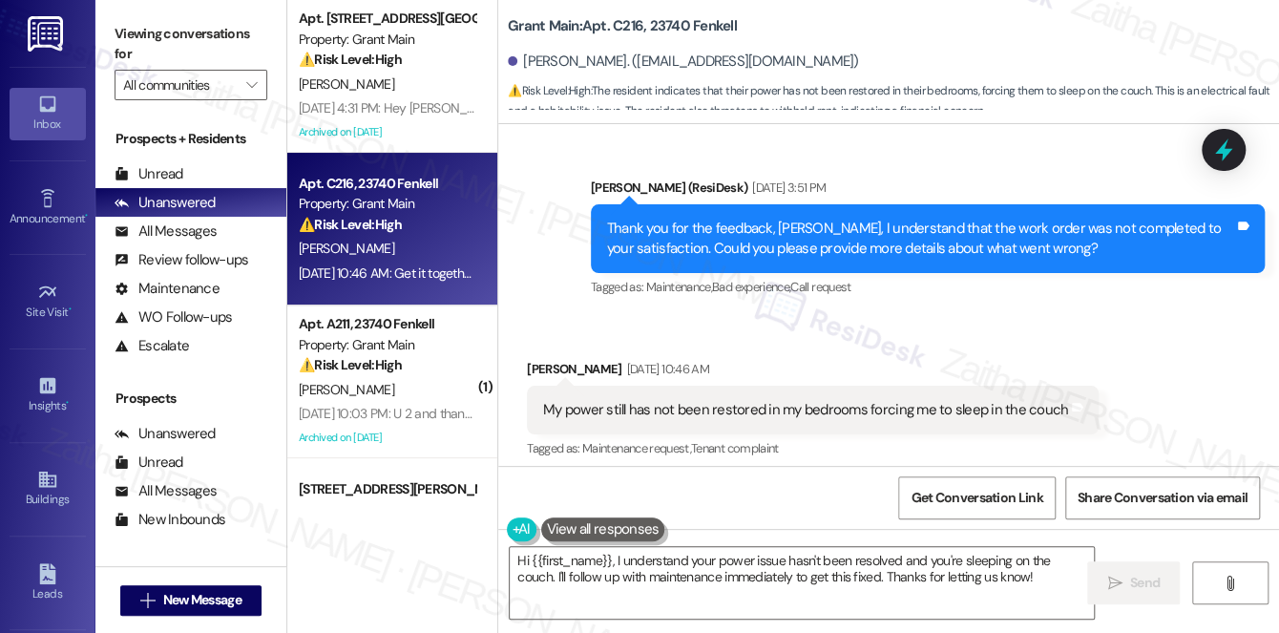
scroll to position [605, 0]
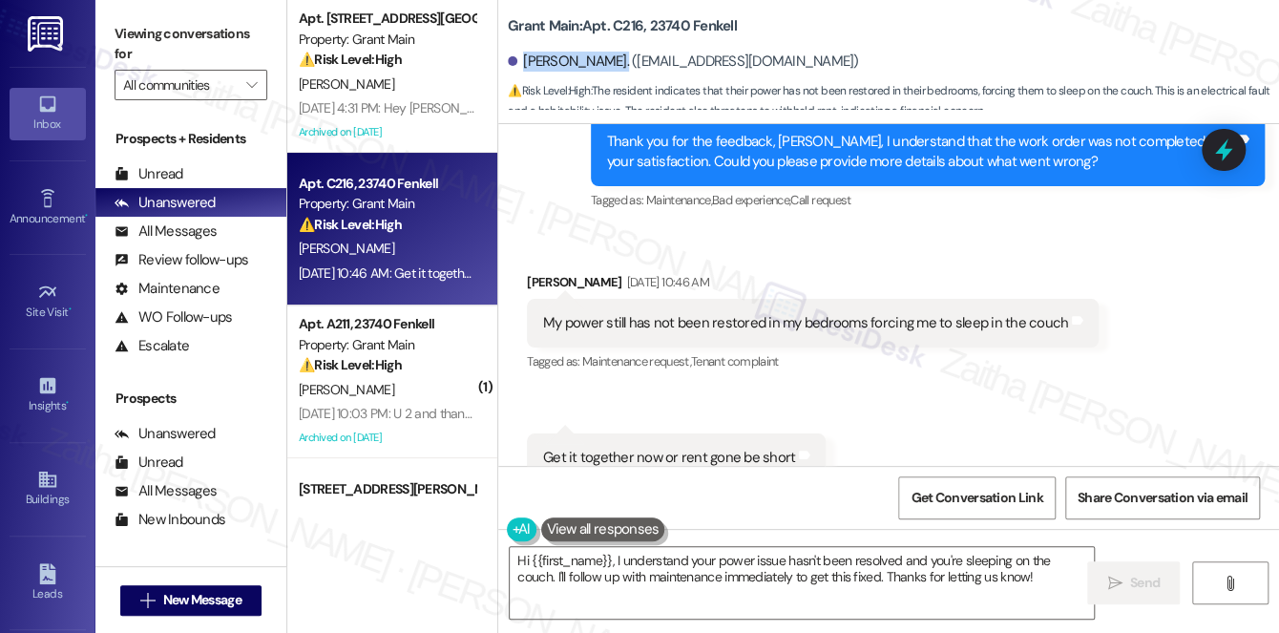
drag, startPoint x: 520, startPoint y: 61, endPoint x: 614, endPoint y: 51, distance: 94.1
click at [614, 51] on div "[PERSON_NAME]. ([EMAIL_ADDRESS][DOMAIN_NAME])" at bounding box center [893, 62] width 771 height 38
copy div "[PERSON_NAME]"
click at [856, 233] on div "Received via SMS [PERSON_NAME] [DATE] 10:46 AM My power still has not been rest…" at bounding box center [888, 401] width 780 height 344
click at [752, 575] on textarea "Hi {{first_name}}, I understand your power issue hasn't been resolved and you'r…" at bounding box center [802, 583] width 584 height 72
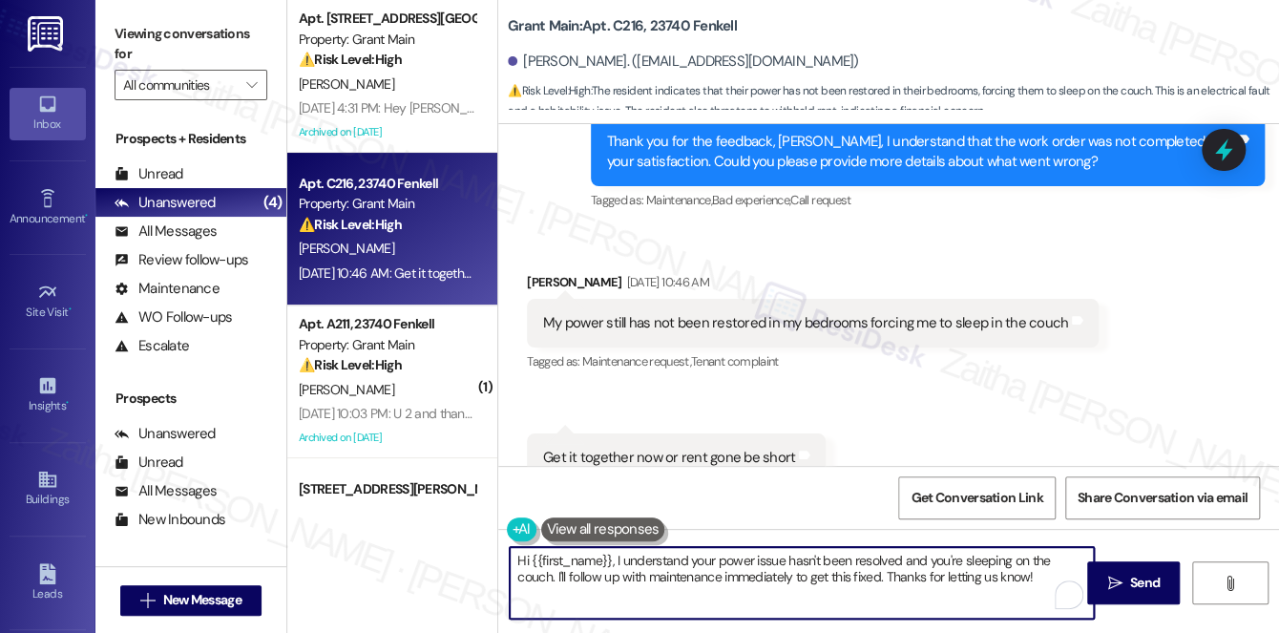
click at [752, 576] on textarea "Hi {{first_name}}, I understand your power issue hasn't been resolved and you'r…" at bounding box center [802, 583] width 584 height 72
drag, startPoint x: 757, startPoint y: 578, endPoint x: 807, endPoint y: 579, distance: 50.6
click at [807, 579] on textarea "Hi {{first_name}}, I understand your power issue hasn't been resolved and you'r…" at bounding box center [802, 583] width 584 height 72
click at [718, 572] on textarea "Hi {{first_name}}, I understand your power issue hasn't been resolved, and you'…" at bounding box center [802, 583] width 584 height 72
type textarea "Hi {{first_name}}, I understand your power issue hasn't been resolved, and you'…"
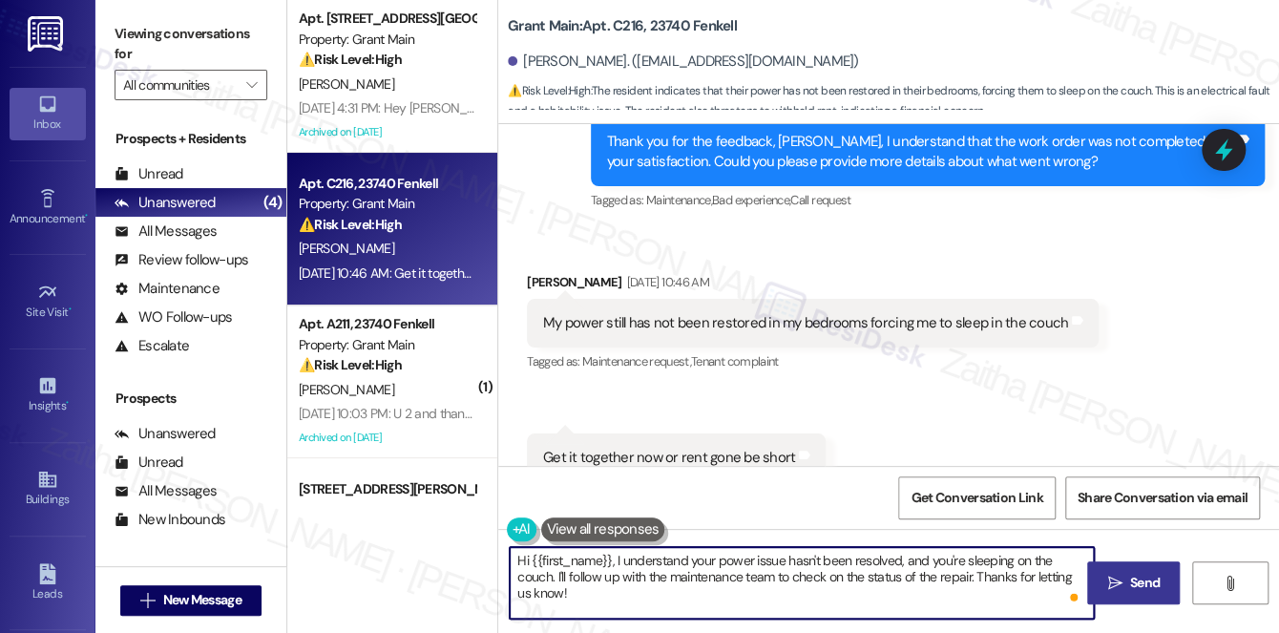
click at [1153, 585] on span "Send" at bounding box center [1145, 582] width 30 height 20
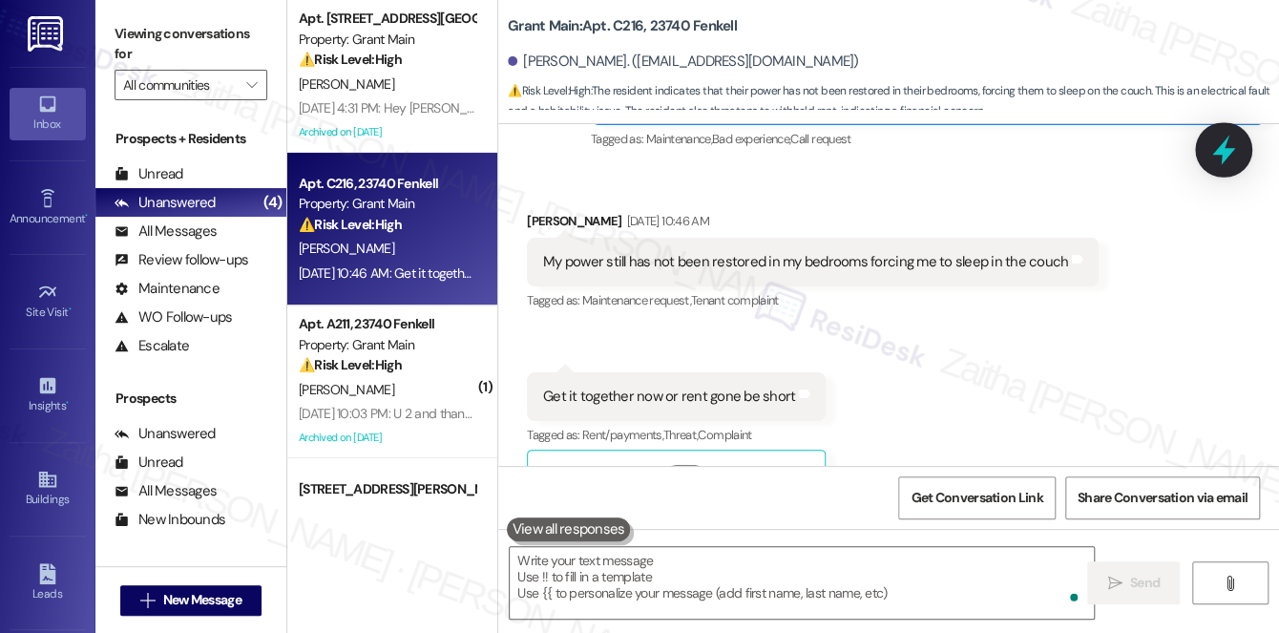
scroll to position [692, 0]
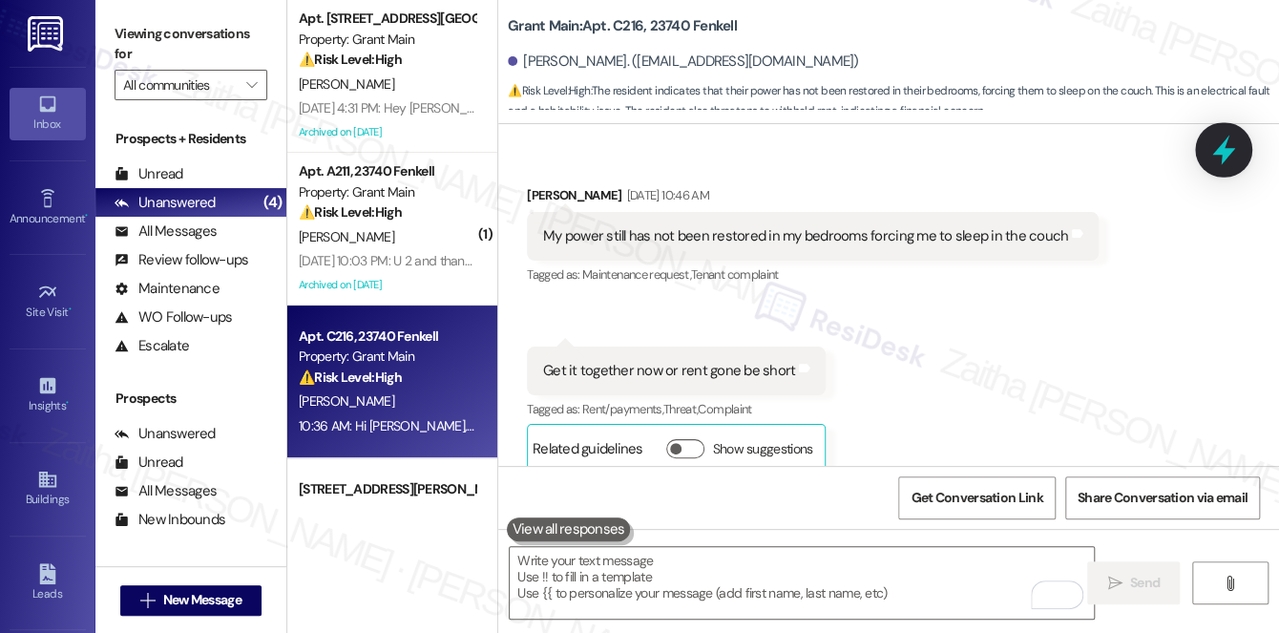
click at [1221, 151] on icon at bounding box center [1223, 150] width 23 height 30
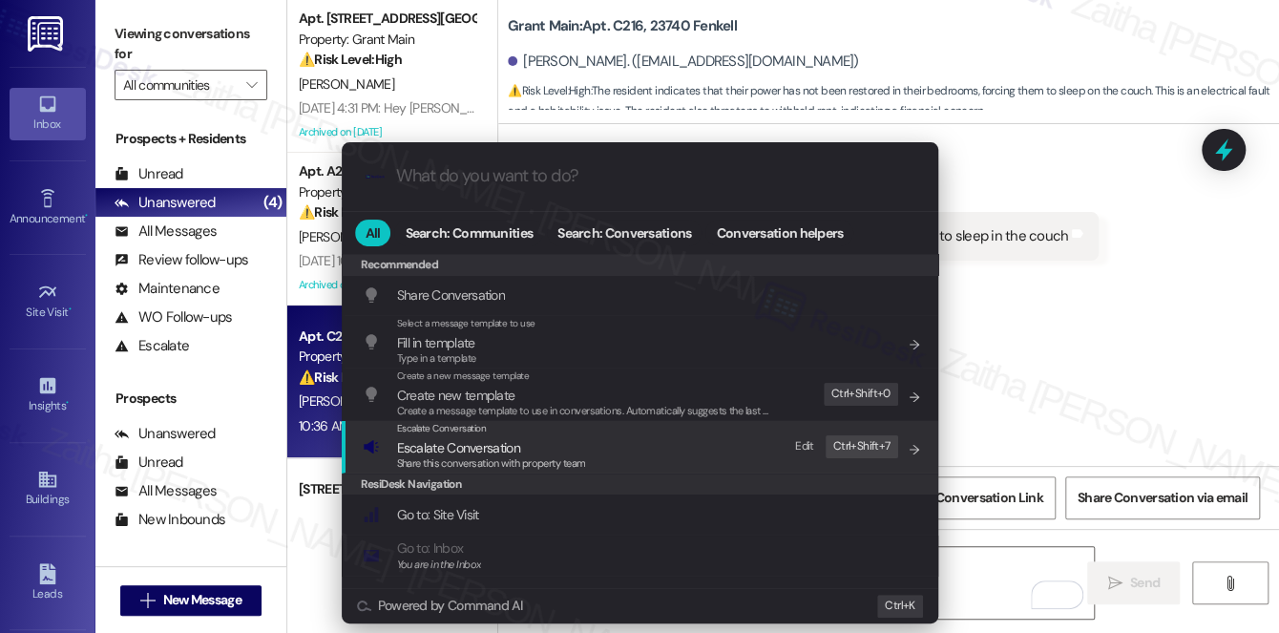
click at [420, 455] on div "Share this conversation with property team" at bounding box center [491, 463] width 189 height 17
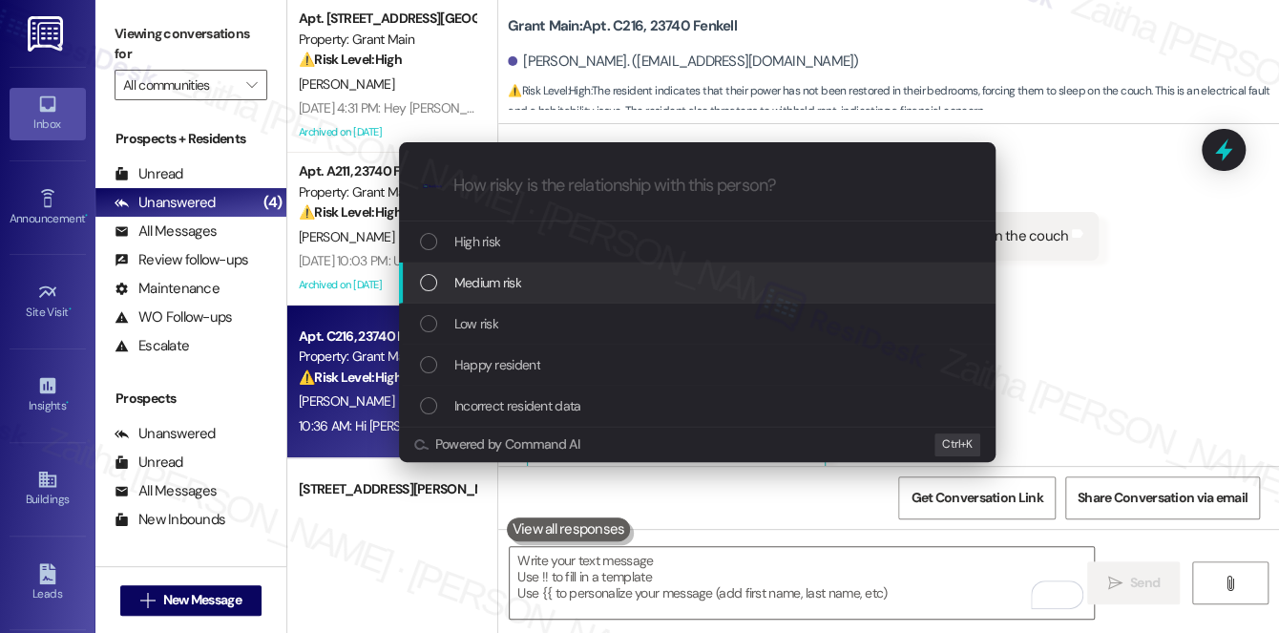
click at [481, 284] on span "Medium risk" at bounding box center [487, 282] width 67 height 21
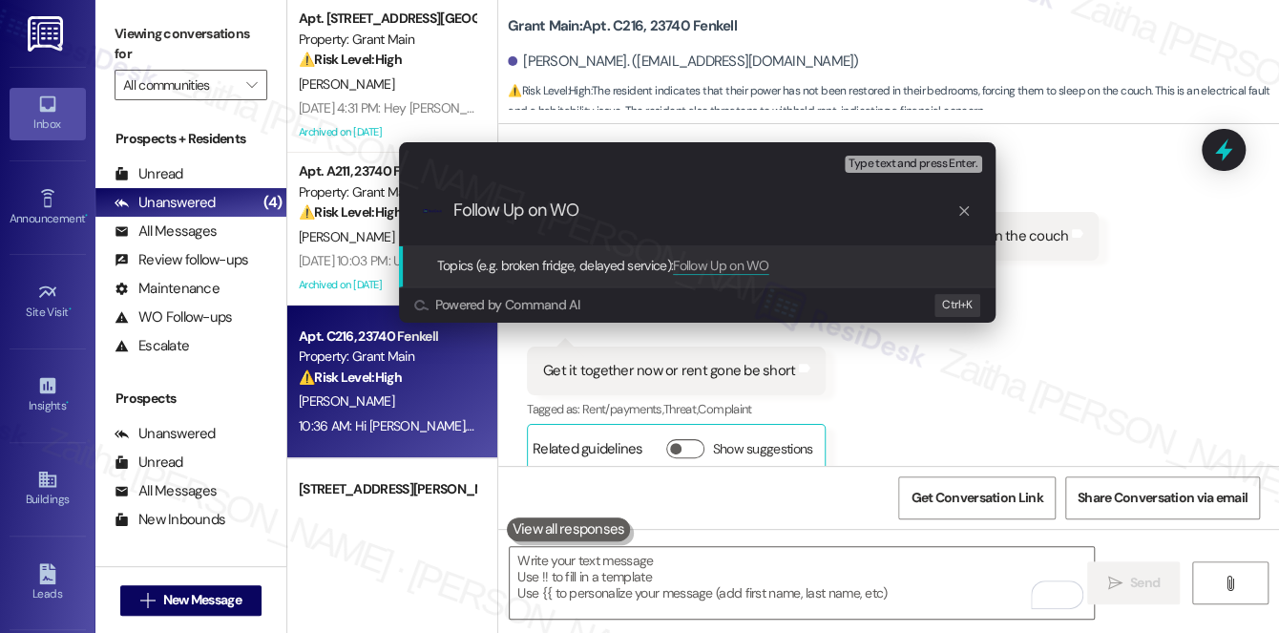
paste input "#49387"
type input "Follow Up on WO #49387 - No power in the bedroom"
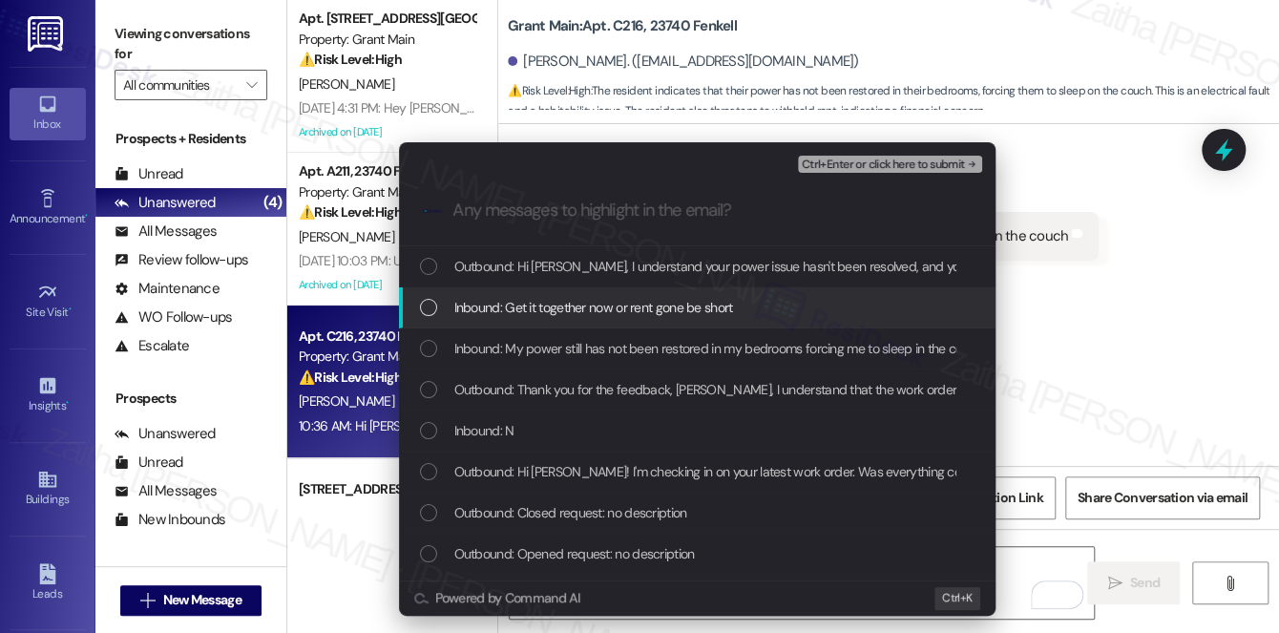
click at [667, 316] on span "Inbound: Get it together now or rent gone be short" at bounding box center [593, 307] width 279 height 21
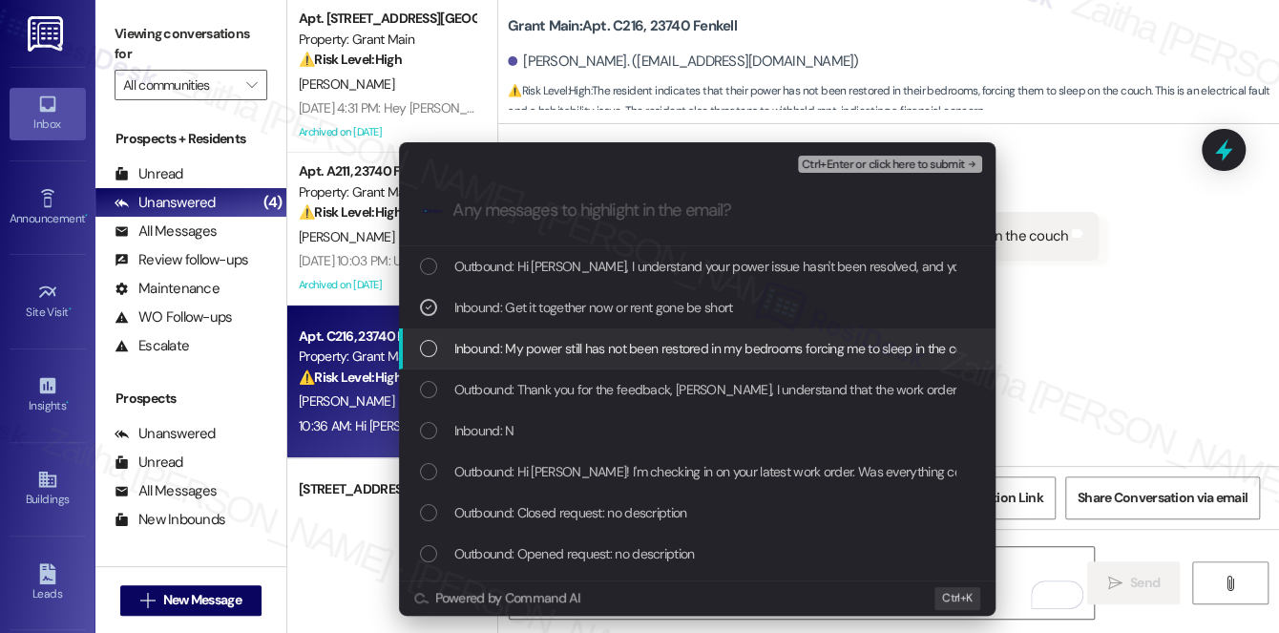
click at [679, 351] on span "Inbound: My power still has not been restored in my bedrooms forcing me to slee…" at bounding box center [719, 348] width 530 height 21
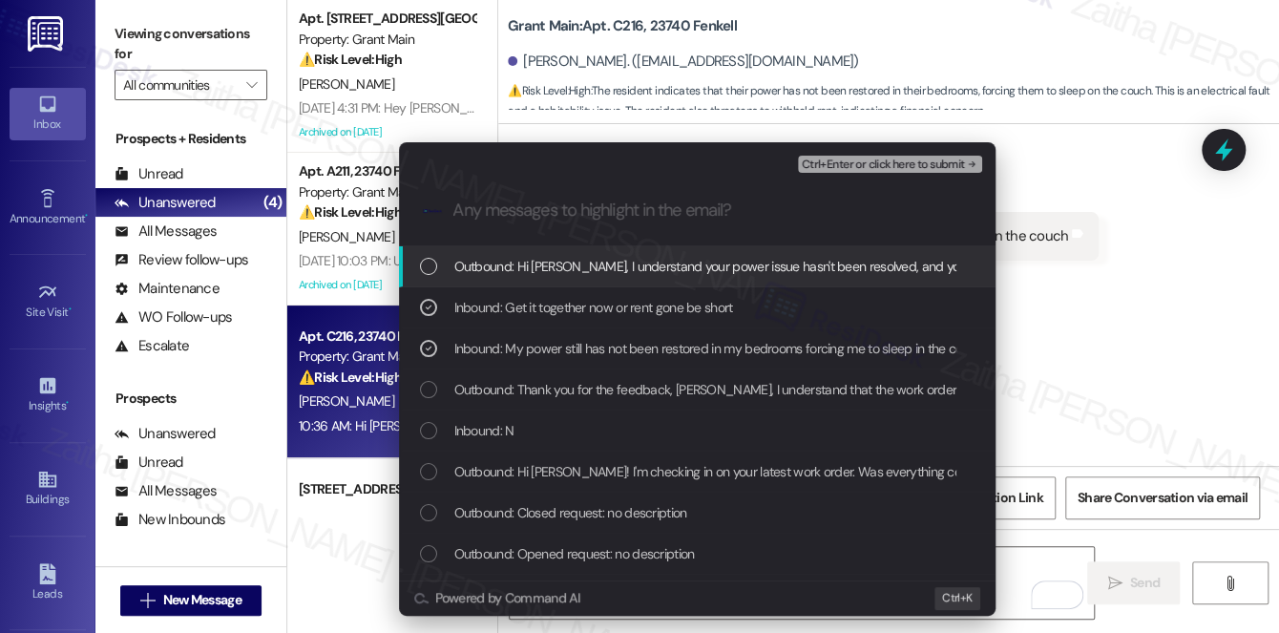
click at [856, 169] on span "Ctrl+Enter or click here to submit" at bounding box center [882, 164] width 163 height 13
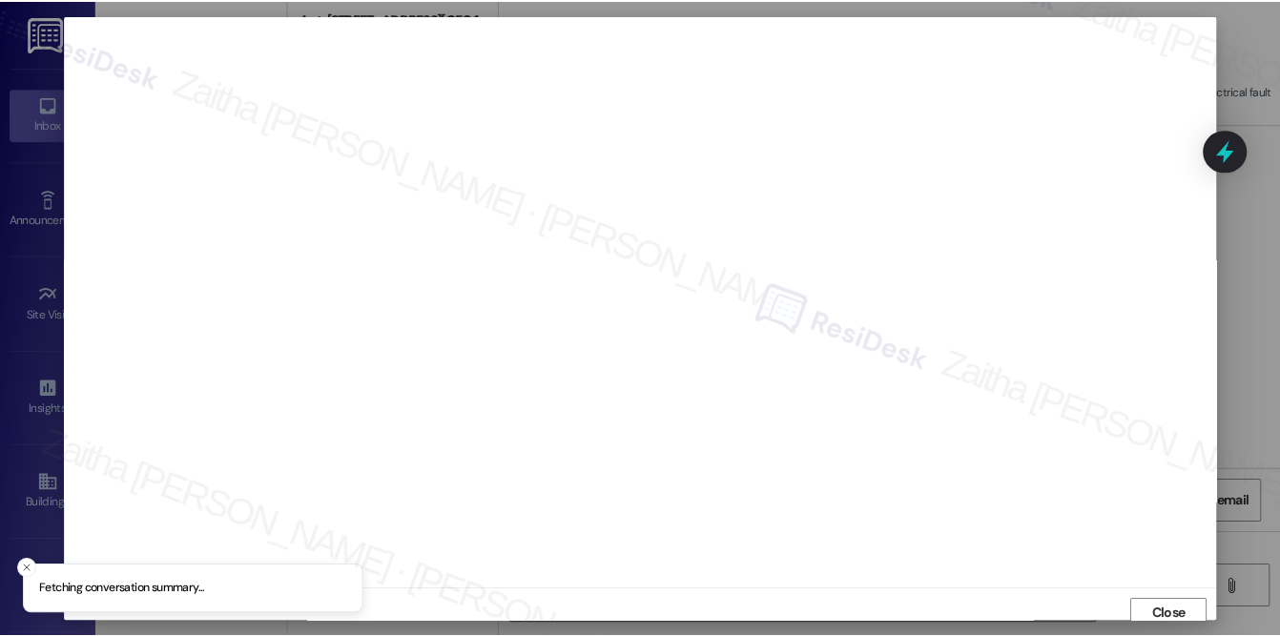
scroll to position [8, 0]
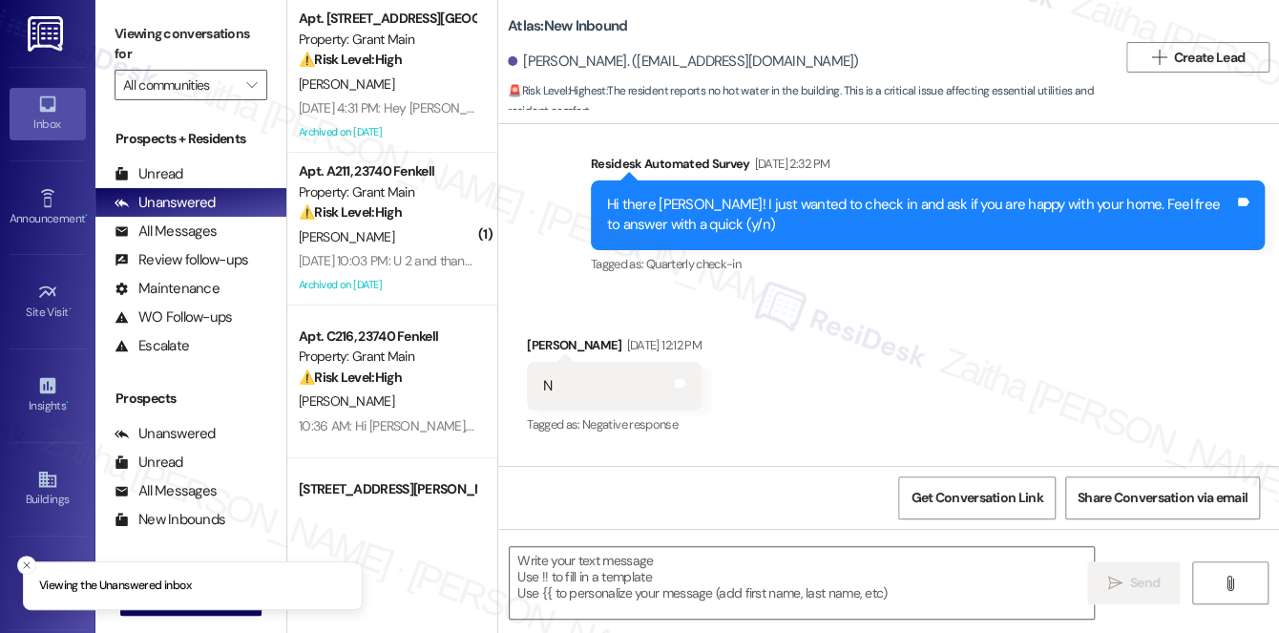
type textarea "Fetching suggested responses. Please feel free to read through the conversation…"
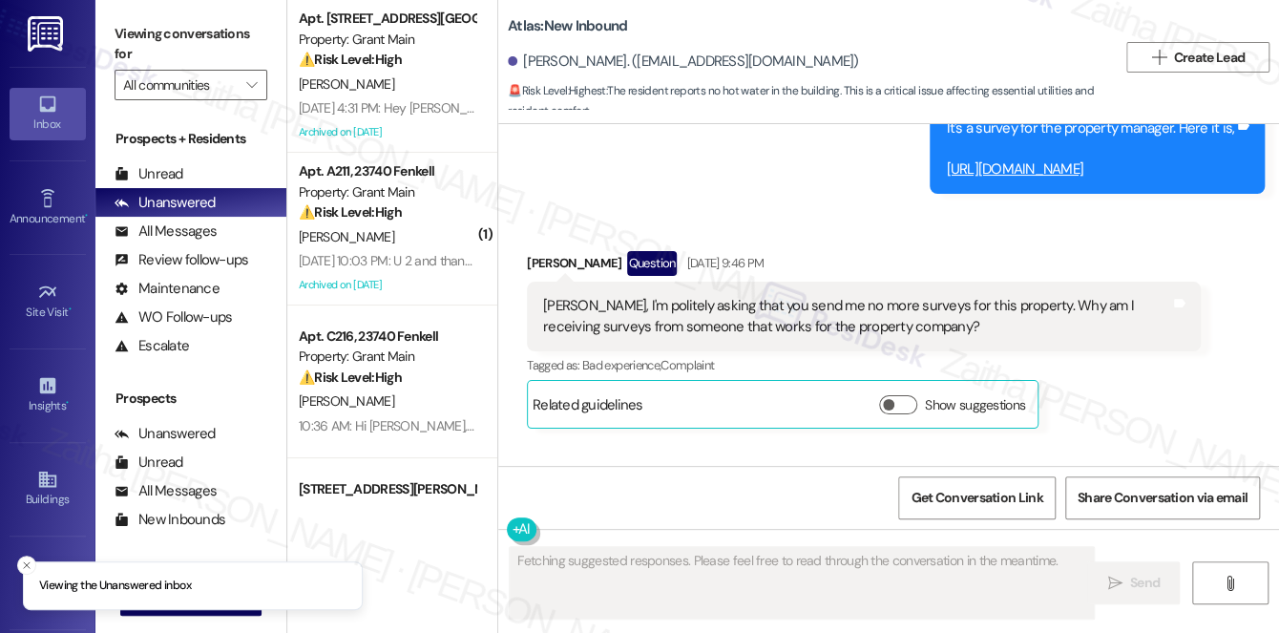
scroll to position [7267, 0]
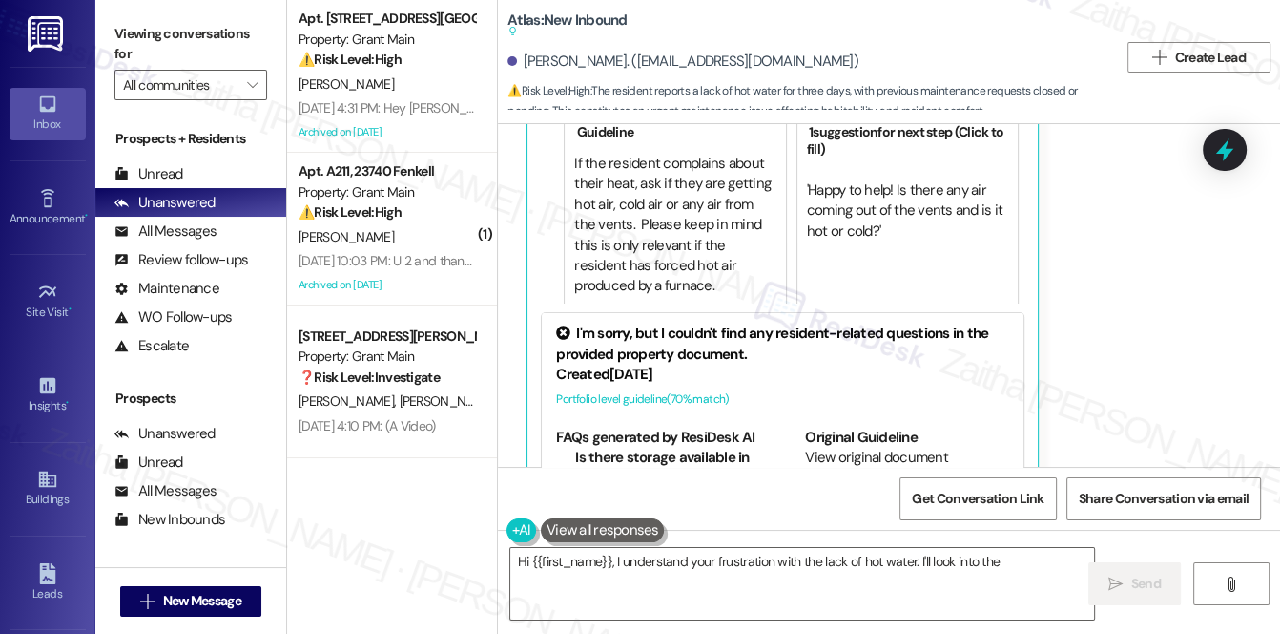
scroll to position [14, 0]
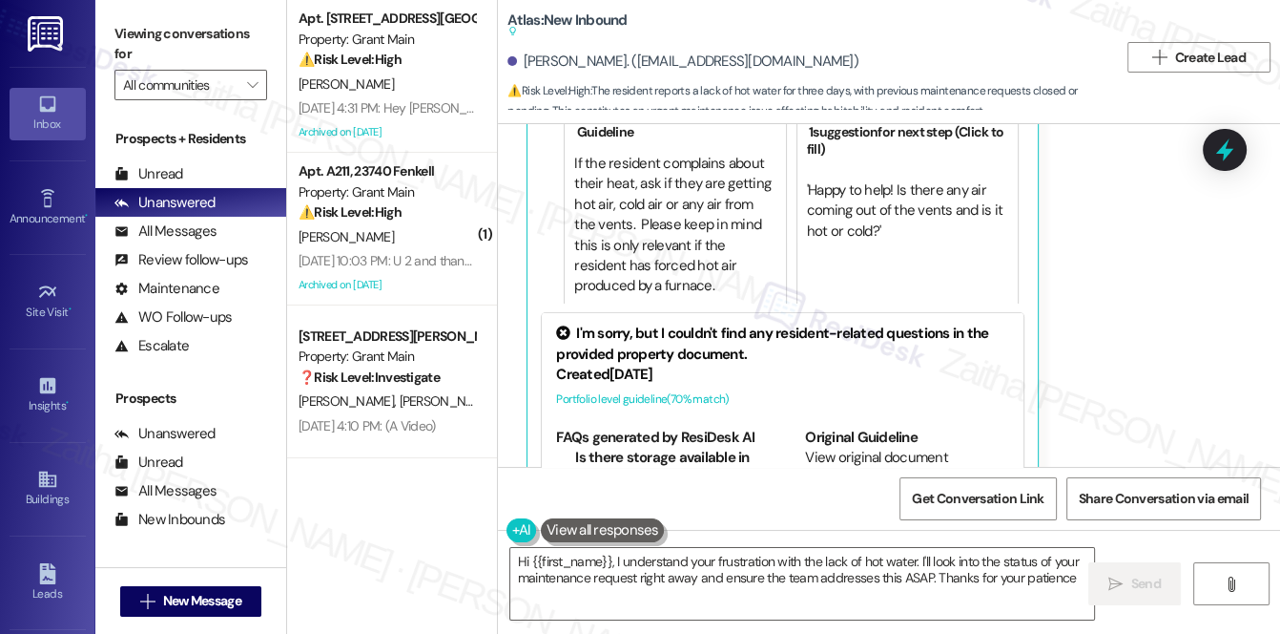
type textarea "Hi {{first_name}}, I understand your frustration with the lack of hot water. I'…"
